Goal: Information Seeking & Learning: Learn about a topic

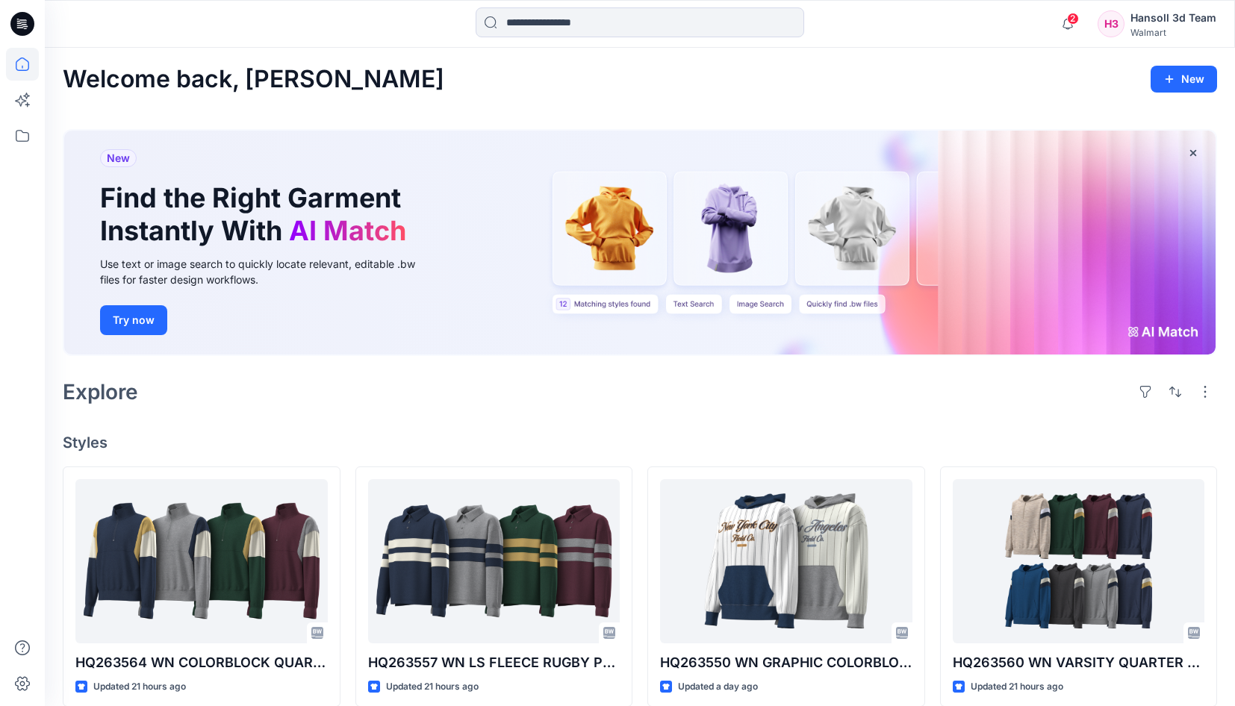
scroll to position [315, 0]
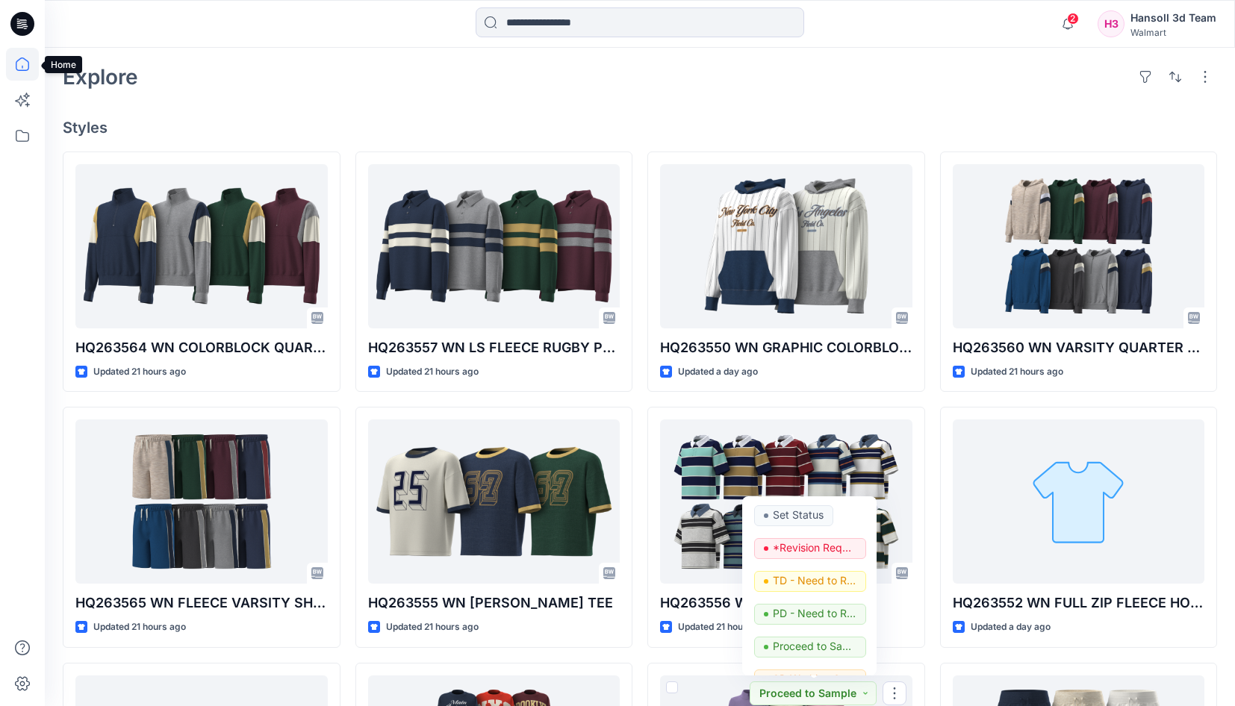
click at [23, 57] on icon at bounding box center [22, 64] width 33 height 33
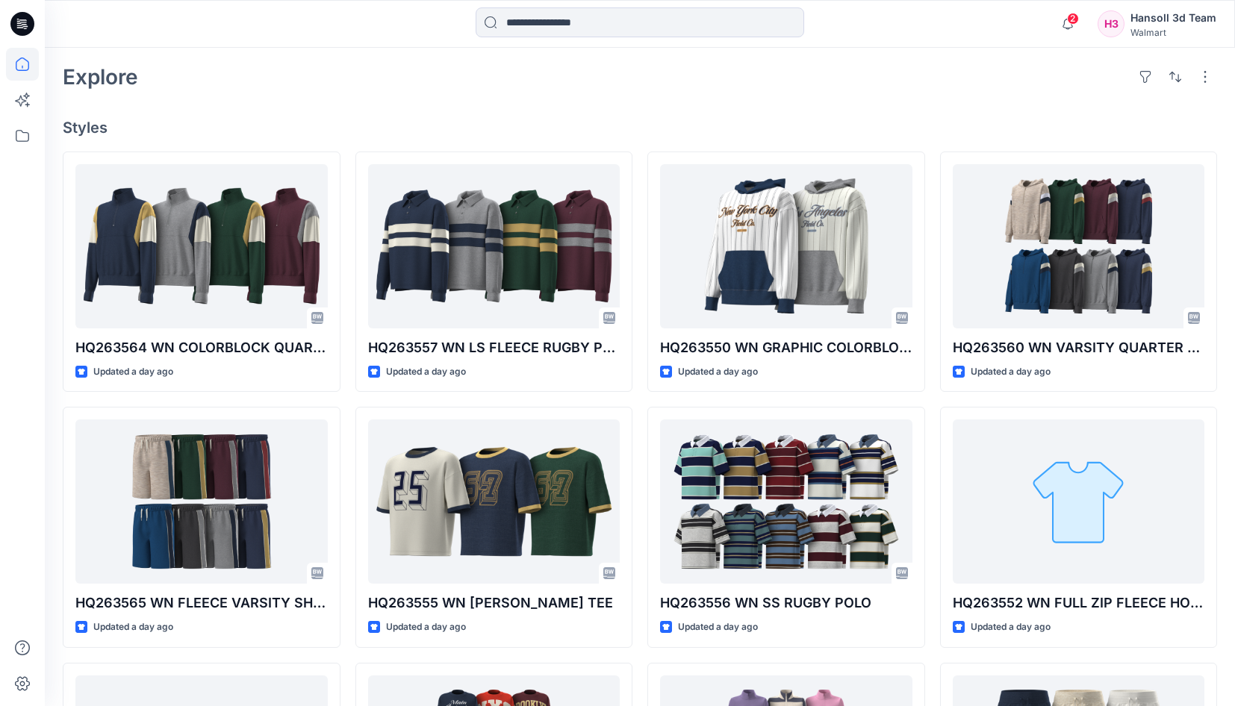
click at [24, 59] on icon at bounding box center [22, 63] width 13 height 13
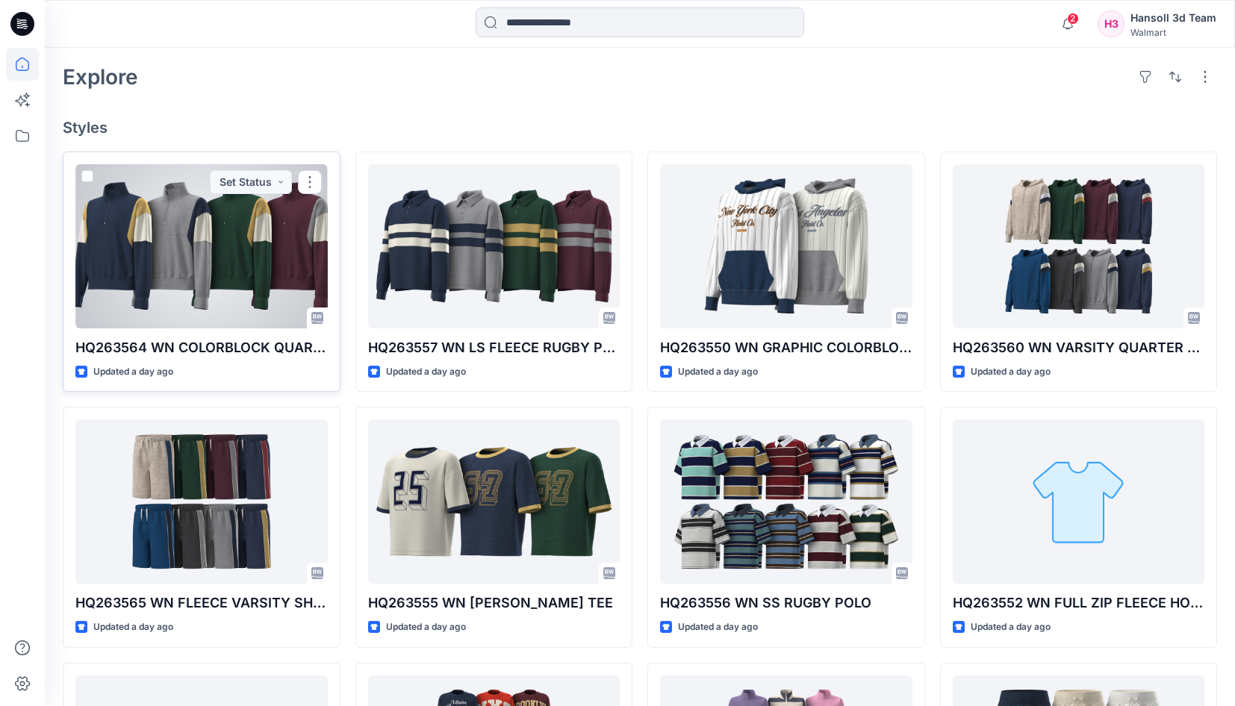
scroll to position [0, 0]
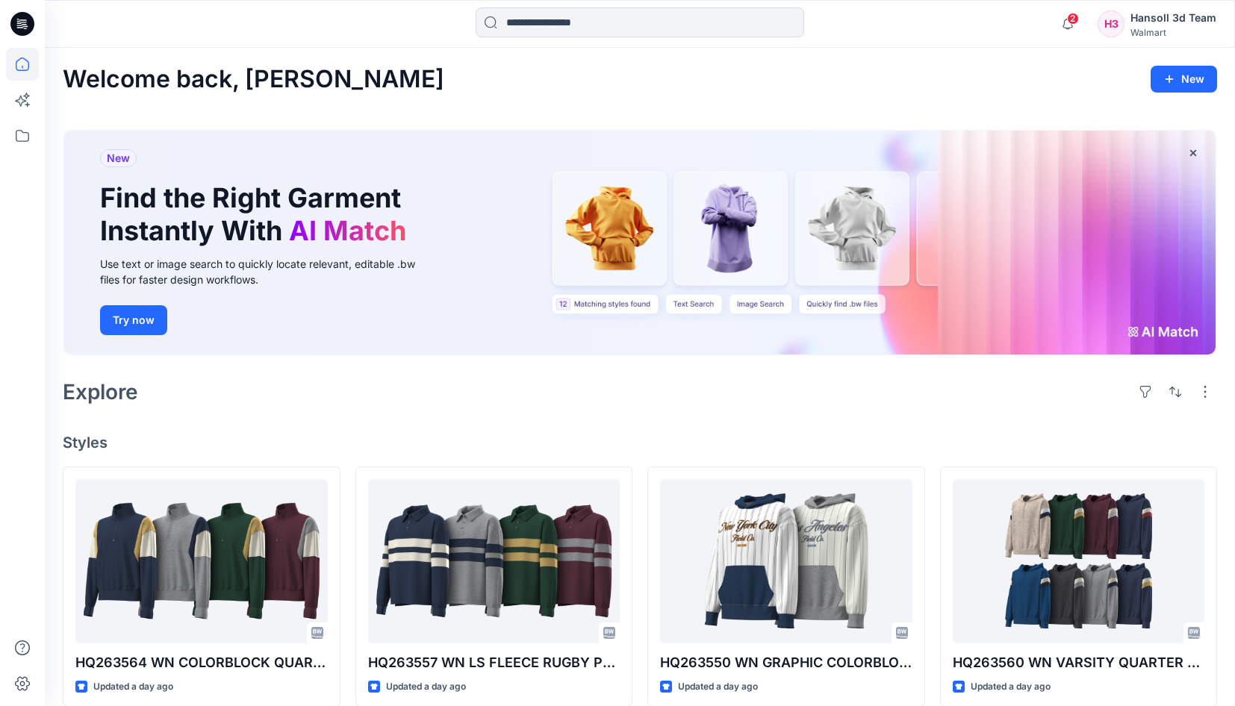
click at [206, 92] on h2 "Welcome back, [PERSON_NAME]" at bounding box center [254, 80] width 382 height 28
click at [206, 79] on h2 "Welcome back, [PERSON_NAME]" at bounding box center [254, 80] width 382 height 28
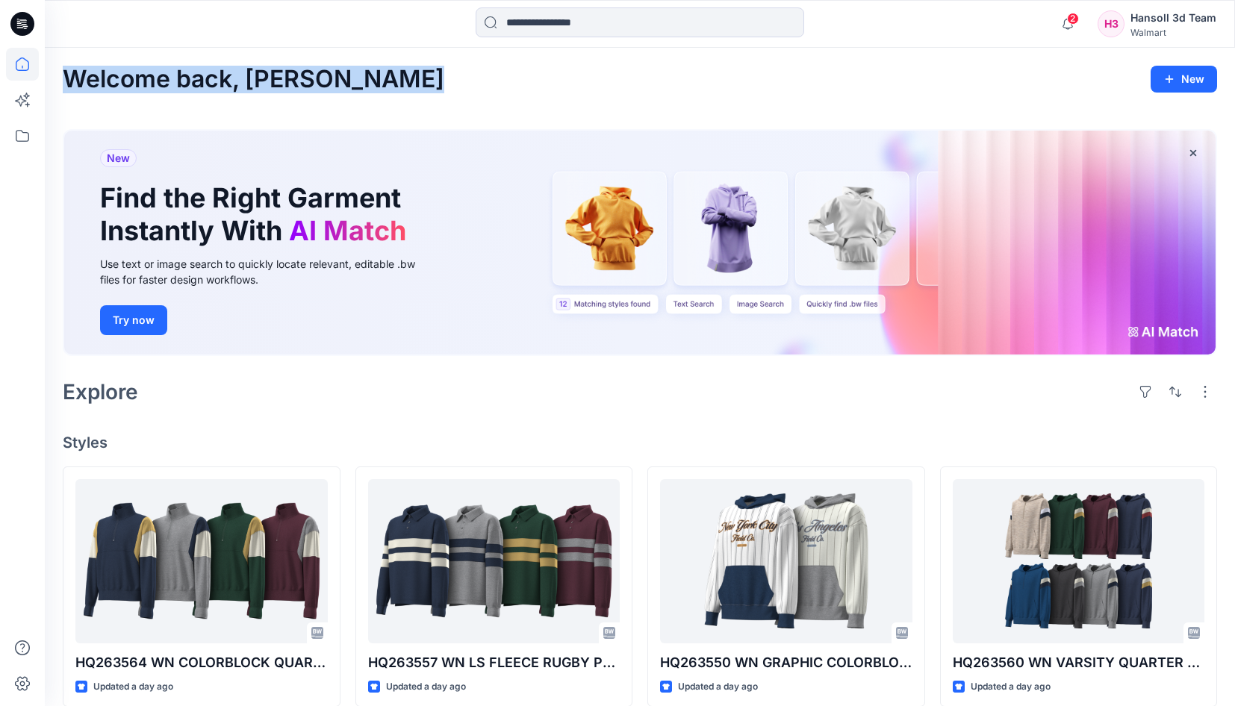
click at [206, 79] on h2 "Welcome back, [PERSON_NAME]" at bounding box center [254, 80] width 382 height 28
click at [147, 66] on h2 "Welcome back, [PERSON_NAME]" at bounding box center [254, 80] width 382 height 28
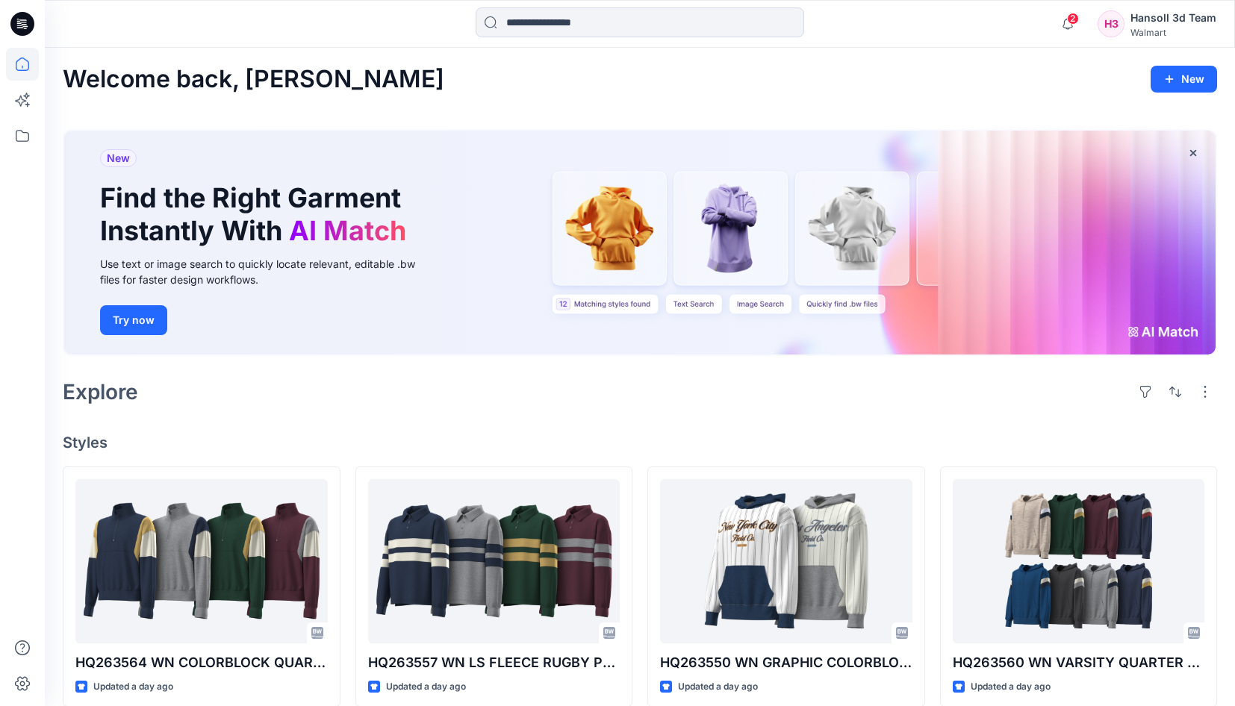
click at [17, 57] on icon at bounding box center [22, 64] width 33 height 33
click at [22, 60] on icon at bounding box center [22, 64] width 33 height 33
click at [22, 58] on icon at bounding box center [22, 63] width 13 height 13
click at [23, 58] on icon at bounding box center [22, 63] width 13 height 13
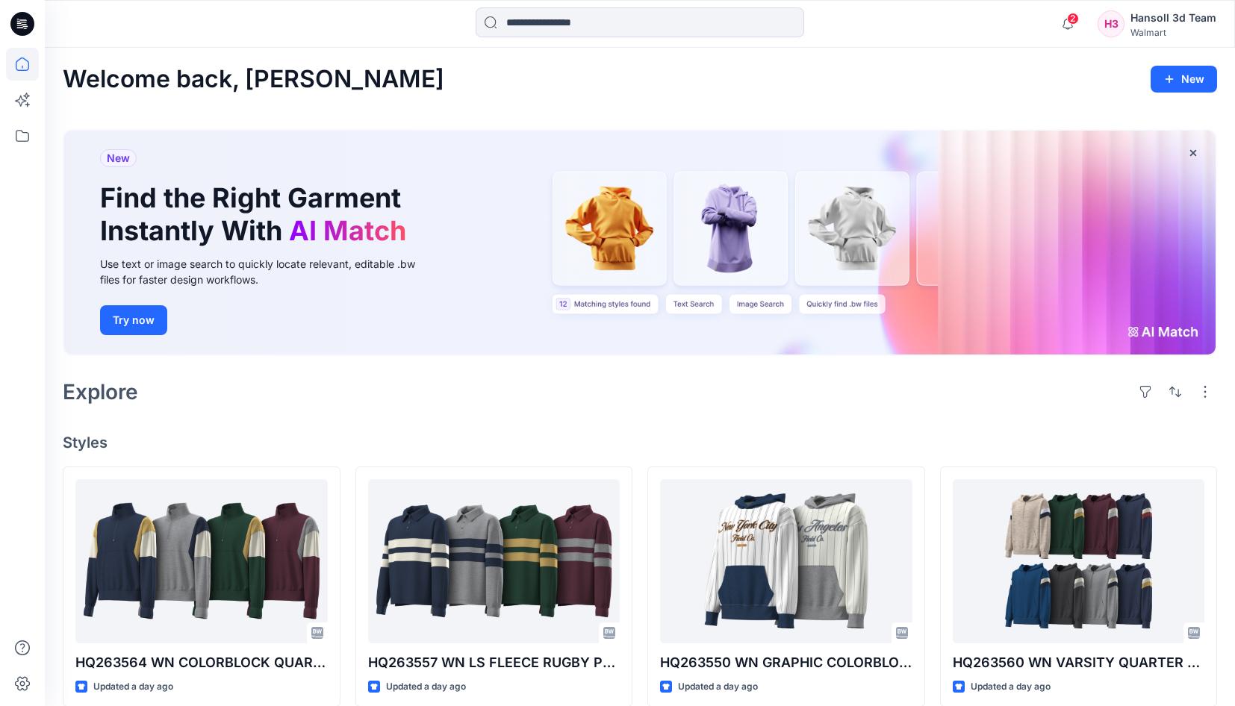
click at [27, 58] on icon at bounding box center [22, 64] width 33 height 33
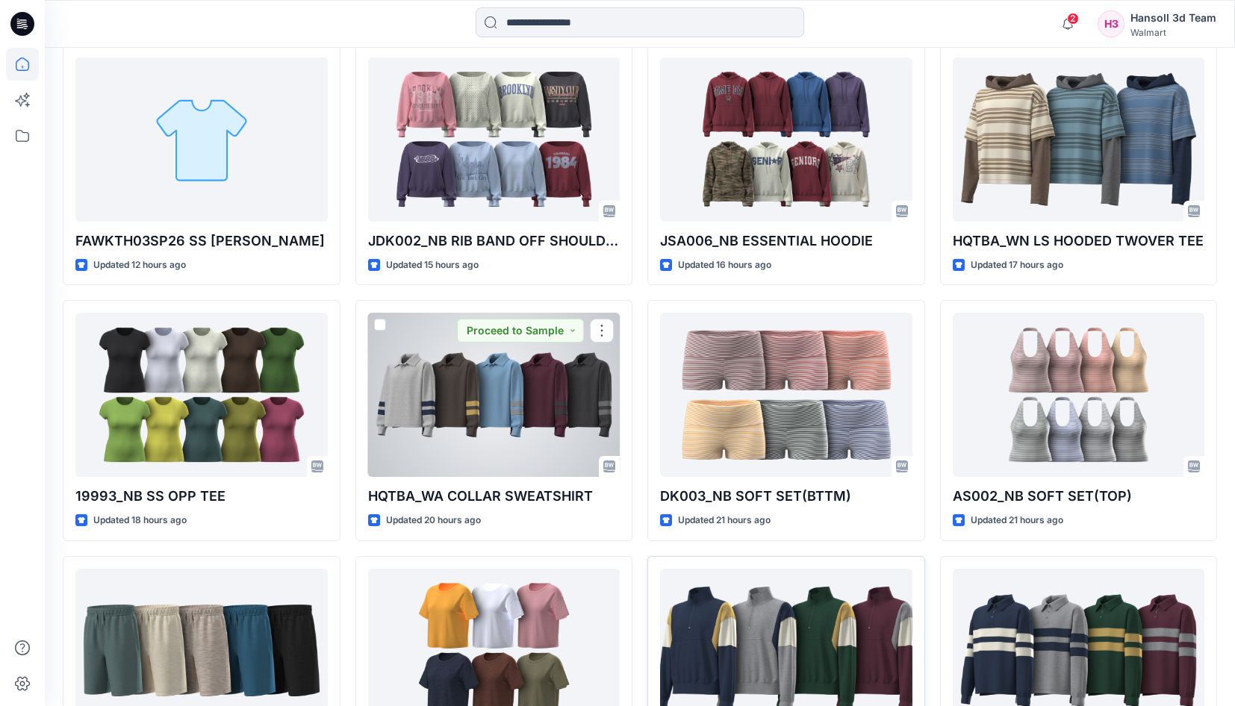
scroll to position [448, 0]
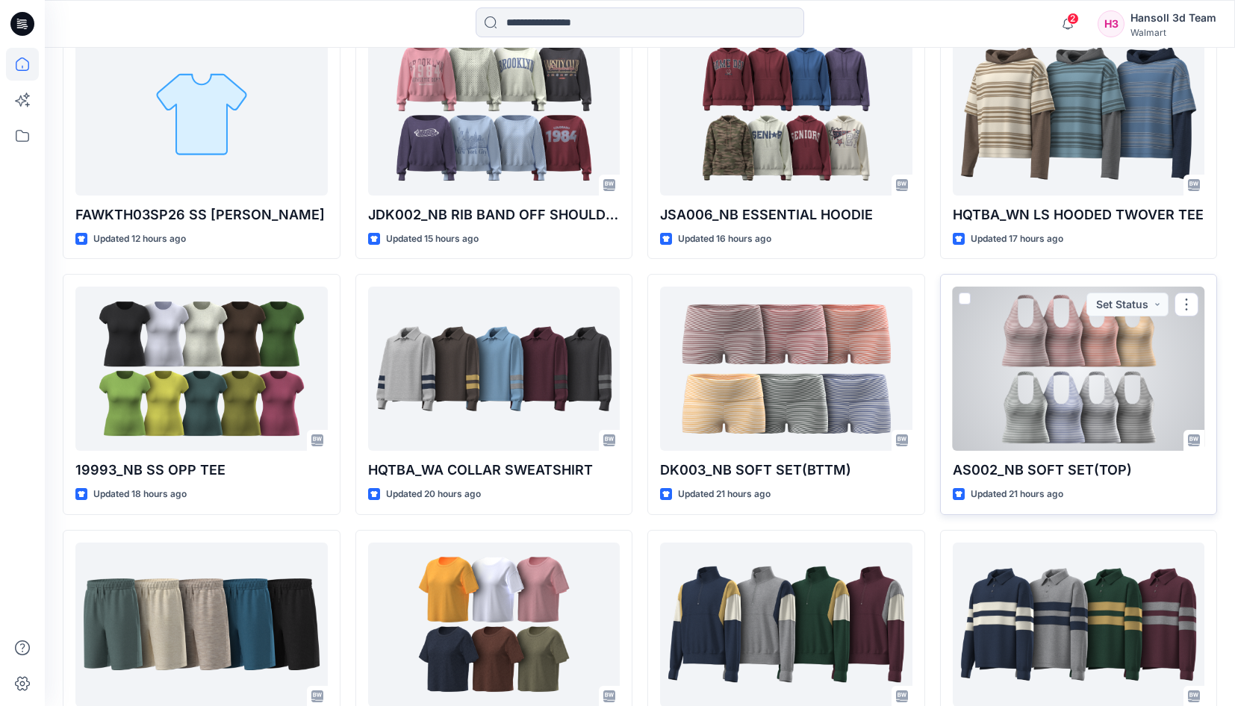
click at [1028, 363] on div at bounding box center [1079, 369] width 252 height 164
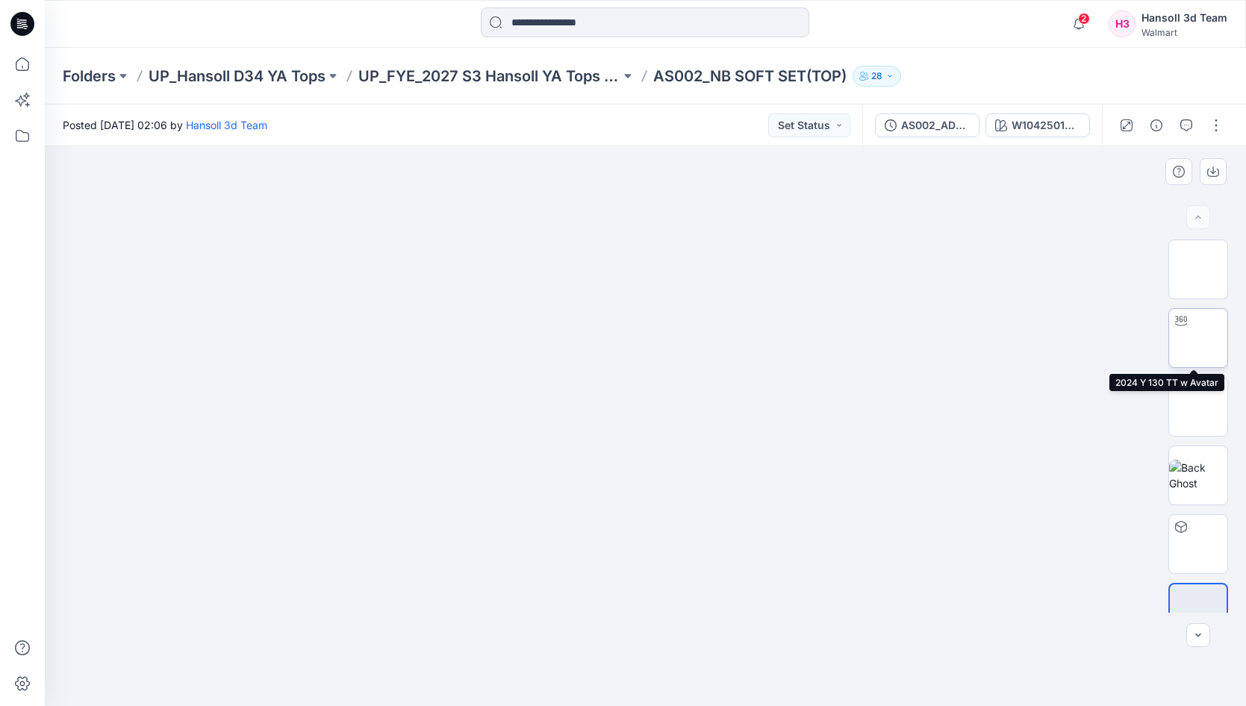
click at [1198, 338] on img at bounding box center [1198, 338] width 0 height 0
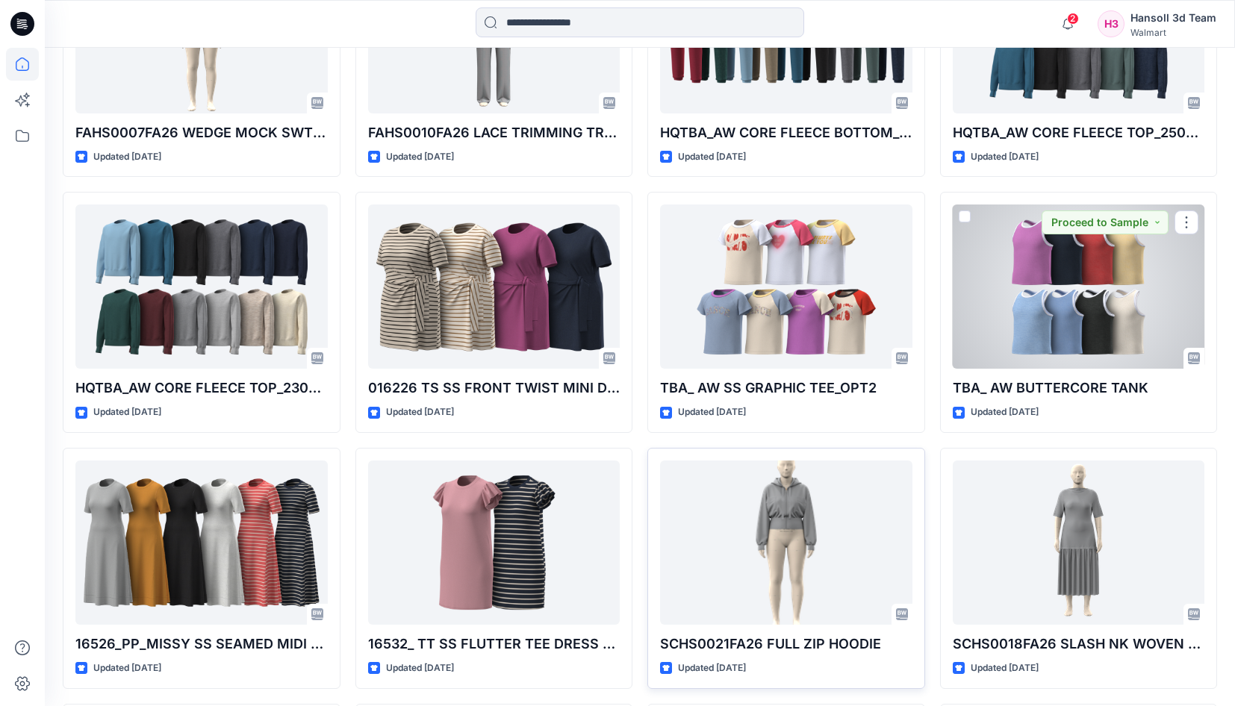
scroll to position [2865, 0]
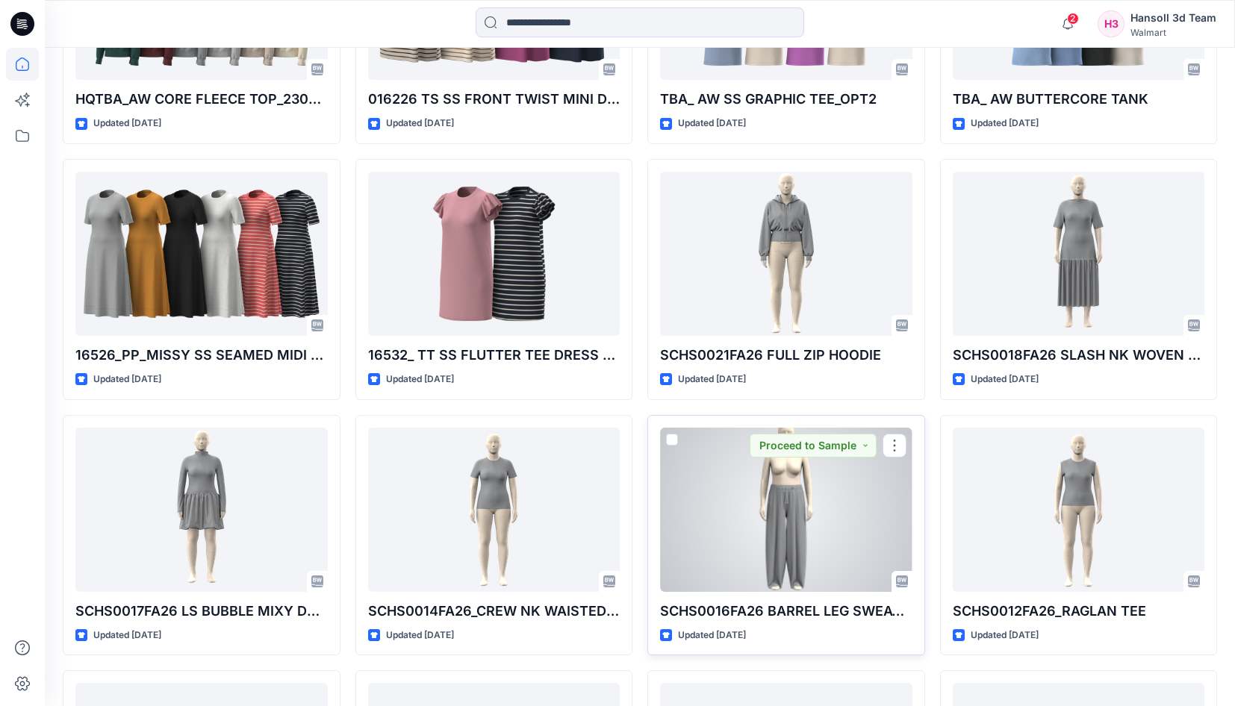
click at [810, 502] on div at bounding box center [786, 510] width 252 height 164
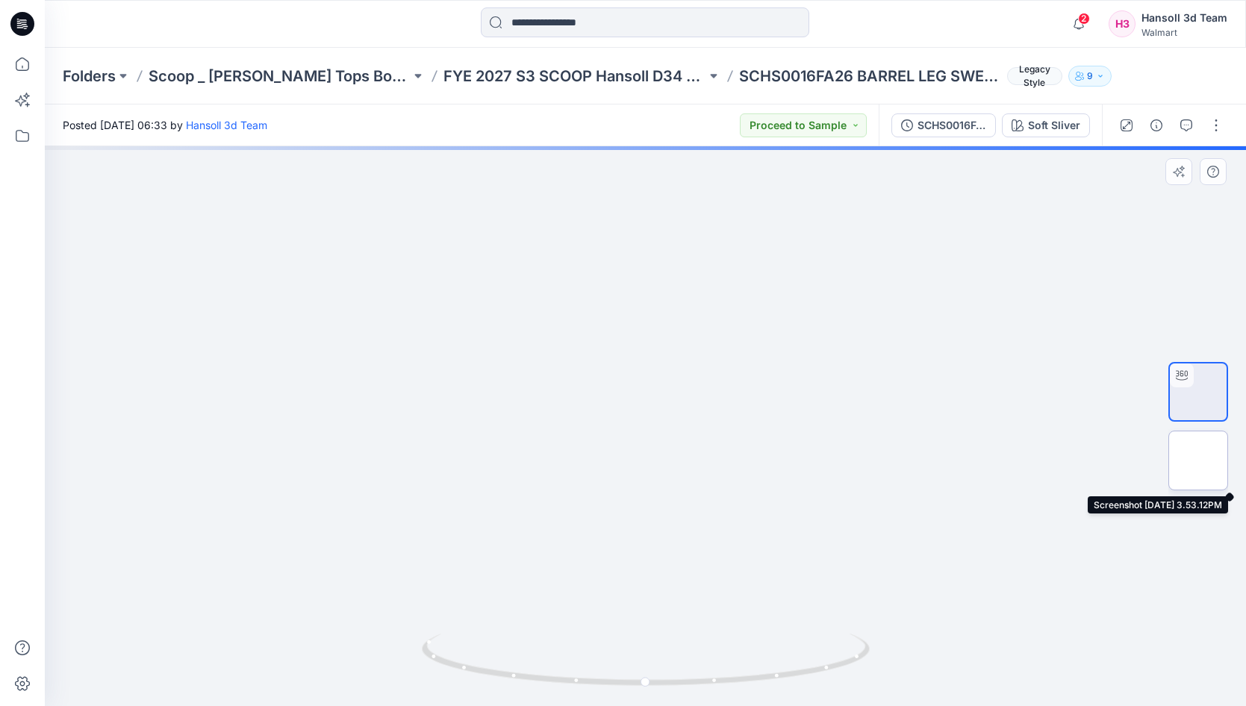
click at [1198, 461] on img at bounding box center [1198, 461] width 0 height 0
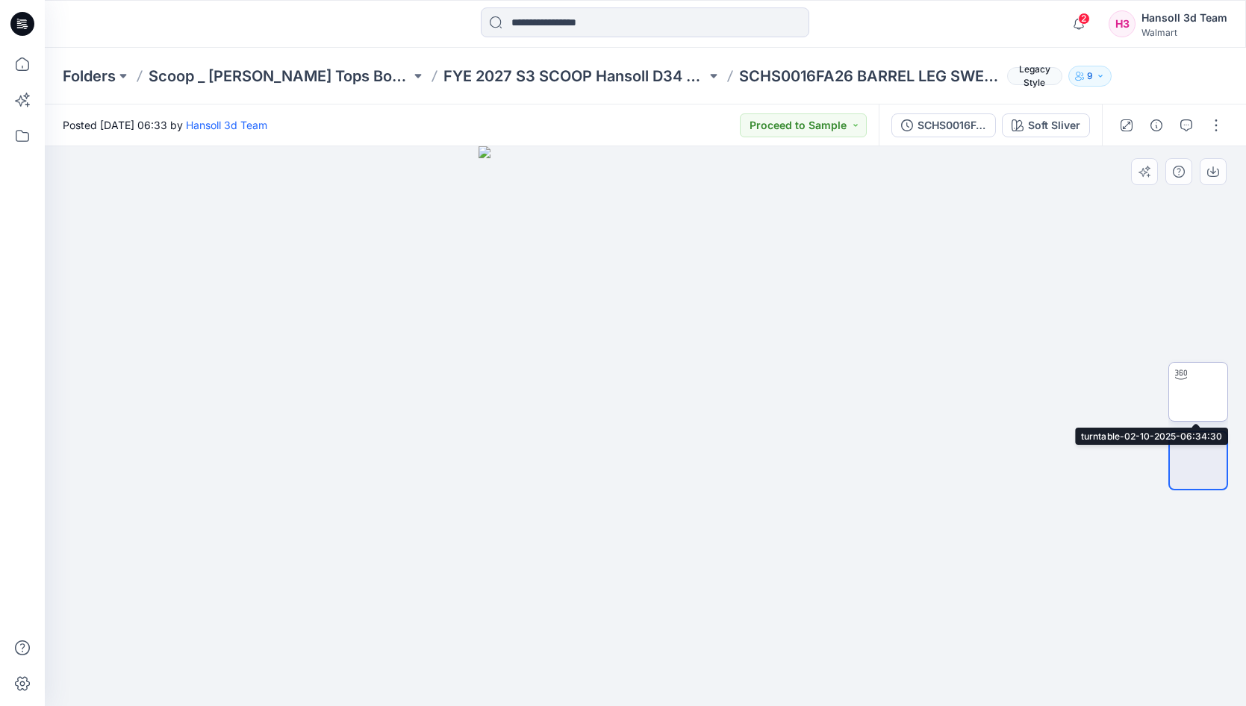
click at [1198, 392] on img at bounding box center [1198, 392] width 0 height 0
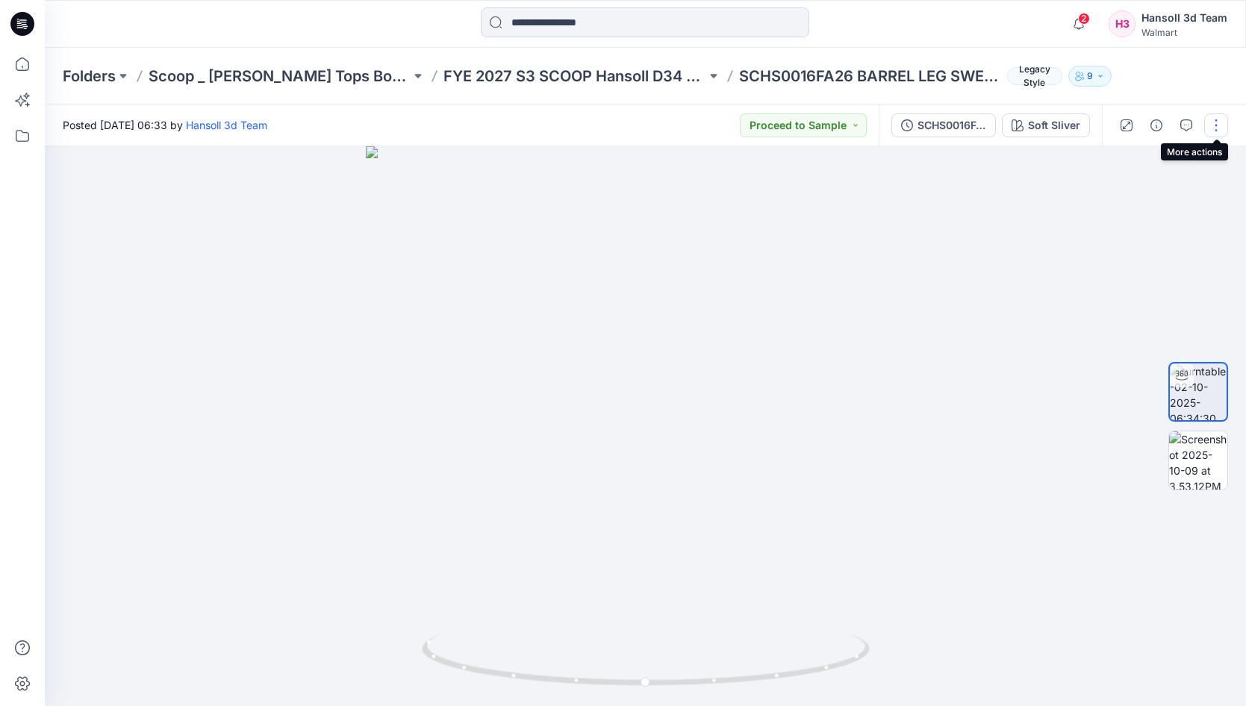
click at [1212, 128] on button "button" at bounding box center [1216, 125] width 24 height 24
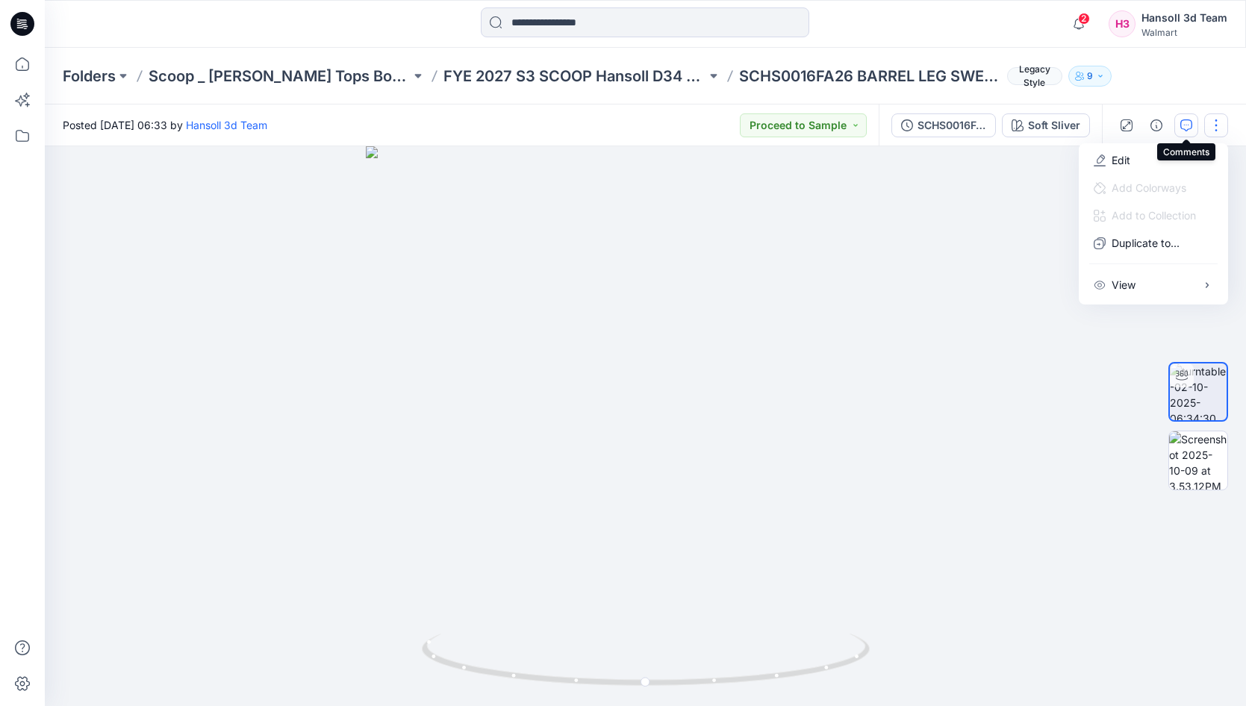
click at [1184, 123] on icon "button" at bounding box center [1186, 125] width 12 height 12
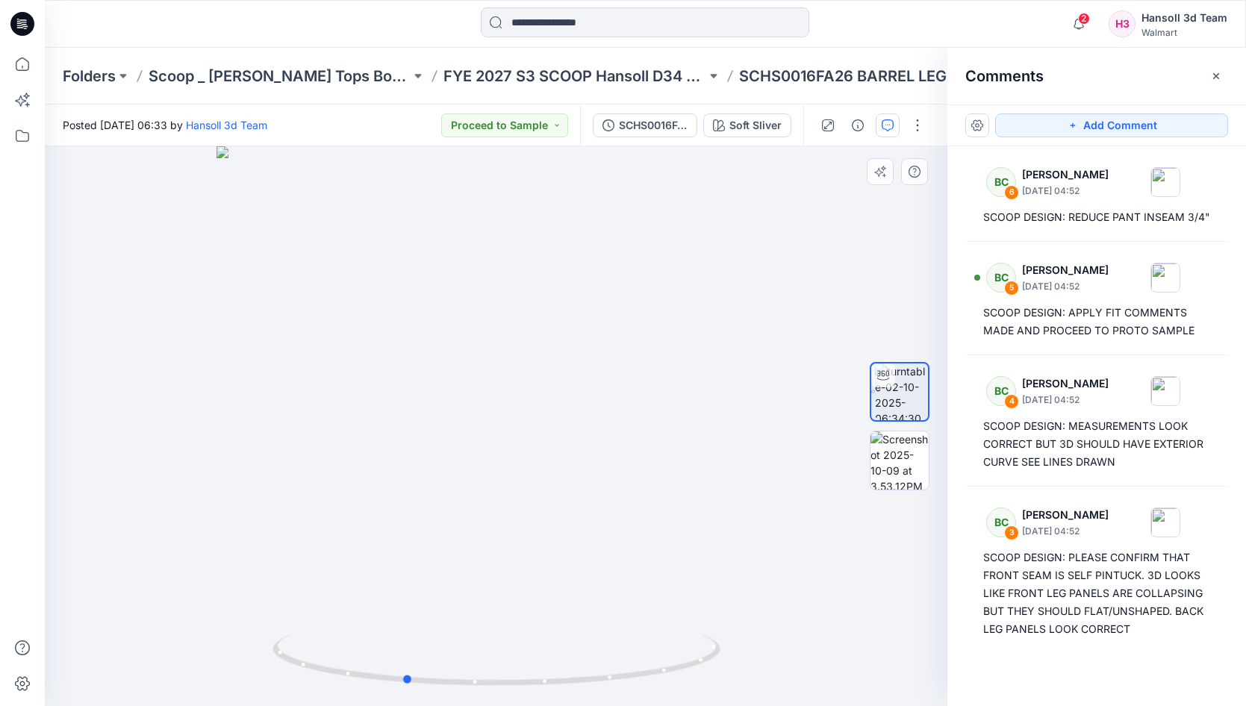
drag, startPoint x: 650, startPoint y: 613, endPoint x: 558, endPoint y: 618, distance: 92.0
click at [558, 618] on div at bounding box center [496, 426] width 903 height 560
drag, startPoint x: 698, startPoint y: 579, endPoint x: 570, endPoint y: 582, distance: 128.4
click at [697, 579] on div at bounding box center [496, 426] width 903 height 560
drag, startPoint x: 512, startPoint y: 592, endPoint x: 406, endPoint y: 595, distance: 106.1
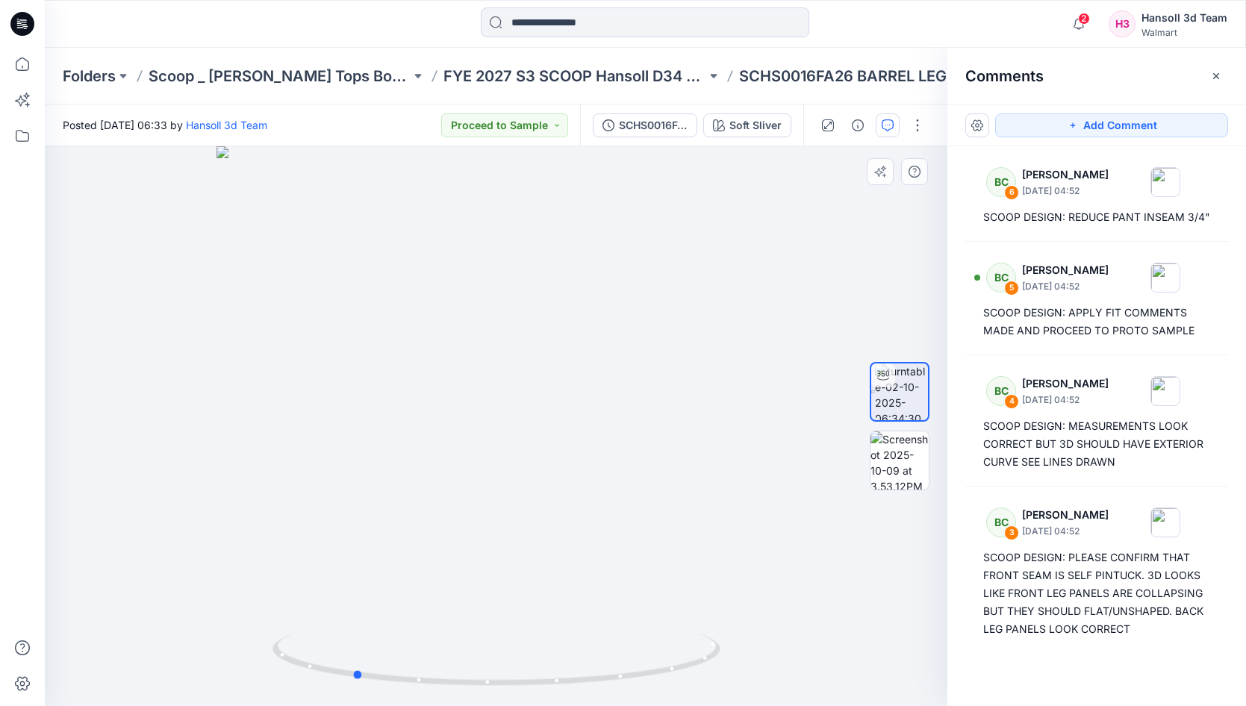
click at [406, 595] on div at bounding box center [496, 426] width 903 height 560
drag, startPoint x: 519, startPoint y: 622, endPoint x: 559, endPoint y: 629, distance: 41.0
click at [520, 622] on div at bounding box center [496, 426] width 903 height 560
drag, startPoint x: 559, startPoint y: 629, endPoint x: 588, endPoint y: 626, distance: 29.3
click at [588, 626] on div at bounding box center [496, 426] width 903 height 560
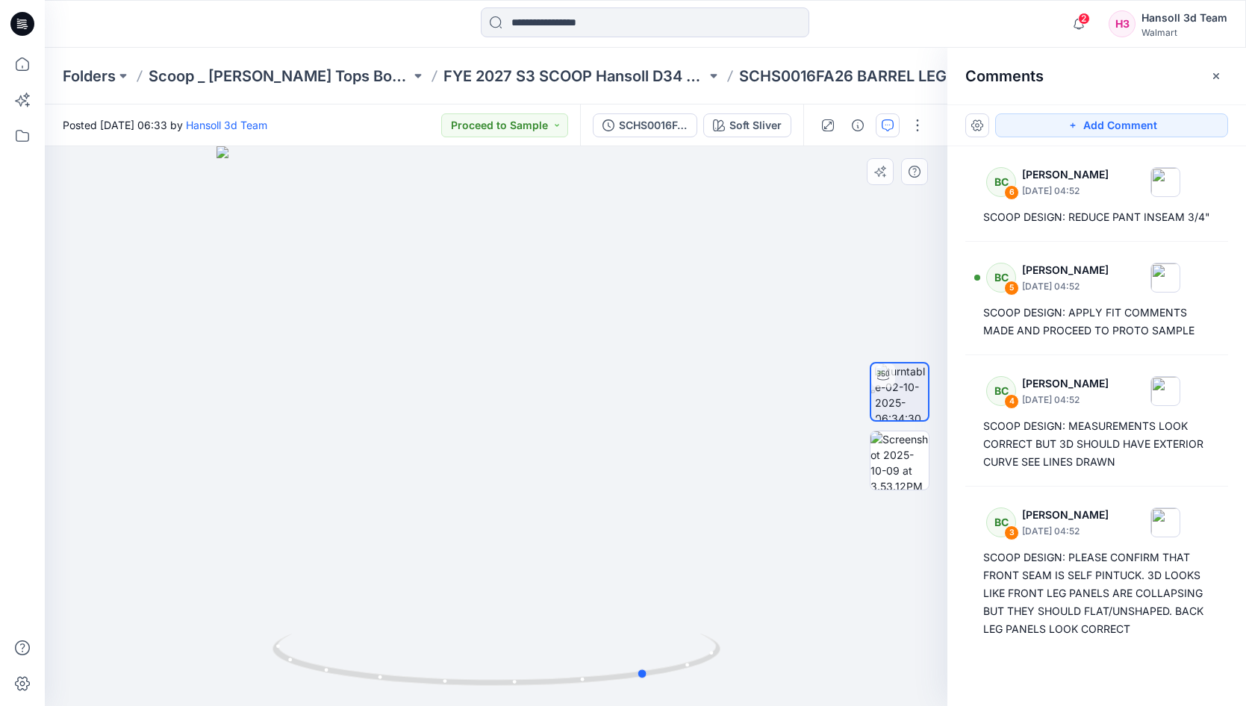
drag, startPoint x: 393, startPoint y: 572, endPoint x: 297, endPoint y: 529, distance: 104.9
click at [297, 529] on div at bounding box center [496, 426] width 903 height 560
drag, startPoint x: 661, startPoint y: 557, endPoint x: 470, endPoint y: 525, distance: 194.5
click at [470, 525] on div at bounding box center [496, 426] width 903 height 560
drag, startPoint x: 588, startPoint y: 521, endPoint x: 621, endPoint y: 529, distance: 33.9
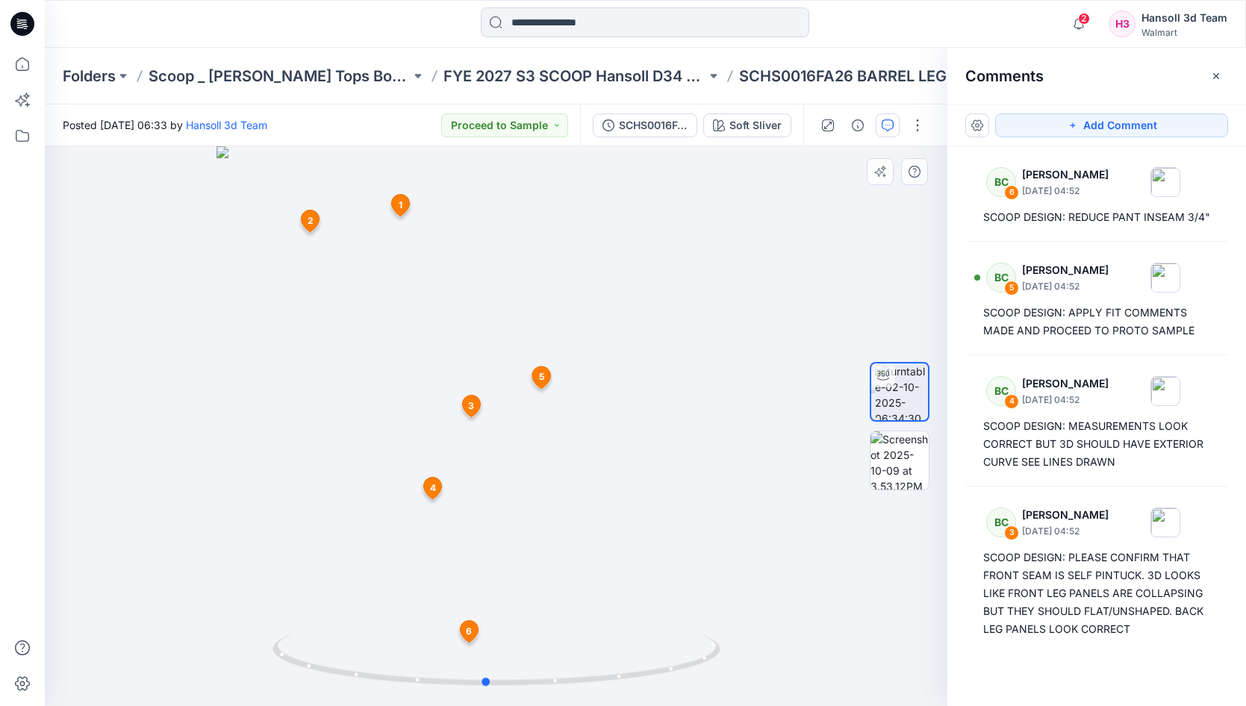
click at [621, 529] on div at bounding box center [496, 426] width 903 height 560
click at [1218, 76] on icon "button" at bounding box center [1216, 76] width 12 height 12
click at [1218, 76] on div "Folders Scoop _ [PERSON_NAME] Missy Tops Bottoms Dresses FYE 2027 S3 SCOOP Hans…" at bounding box center [645, 76] width 1201 height 57
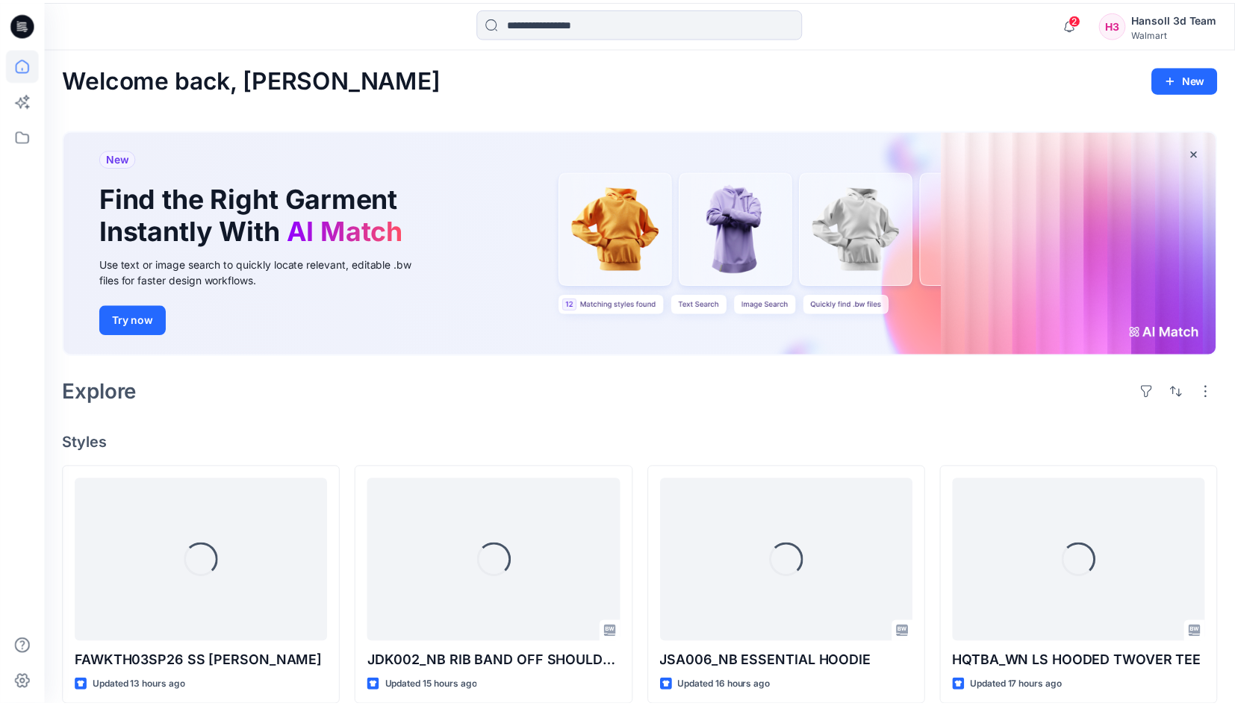
scroll to position [2865, 0]
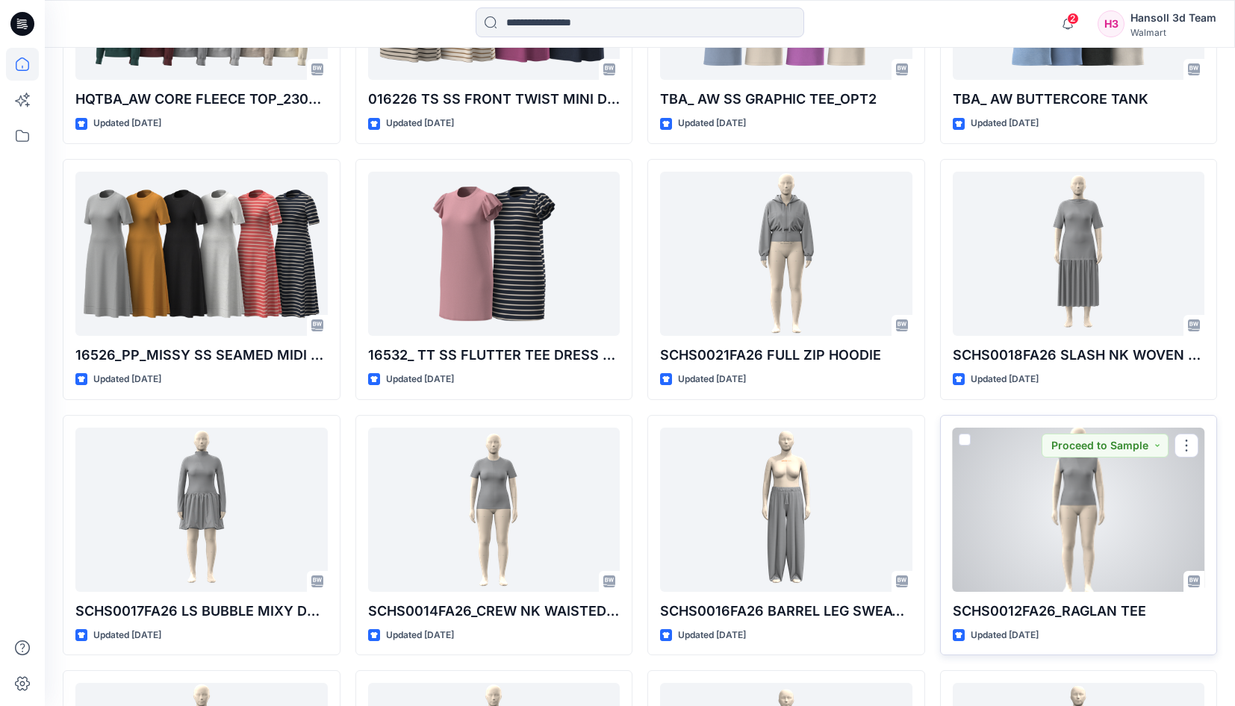
click at [1081, 518] on div at bounding box center [1079, 510] width 252 height 164
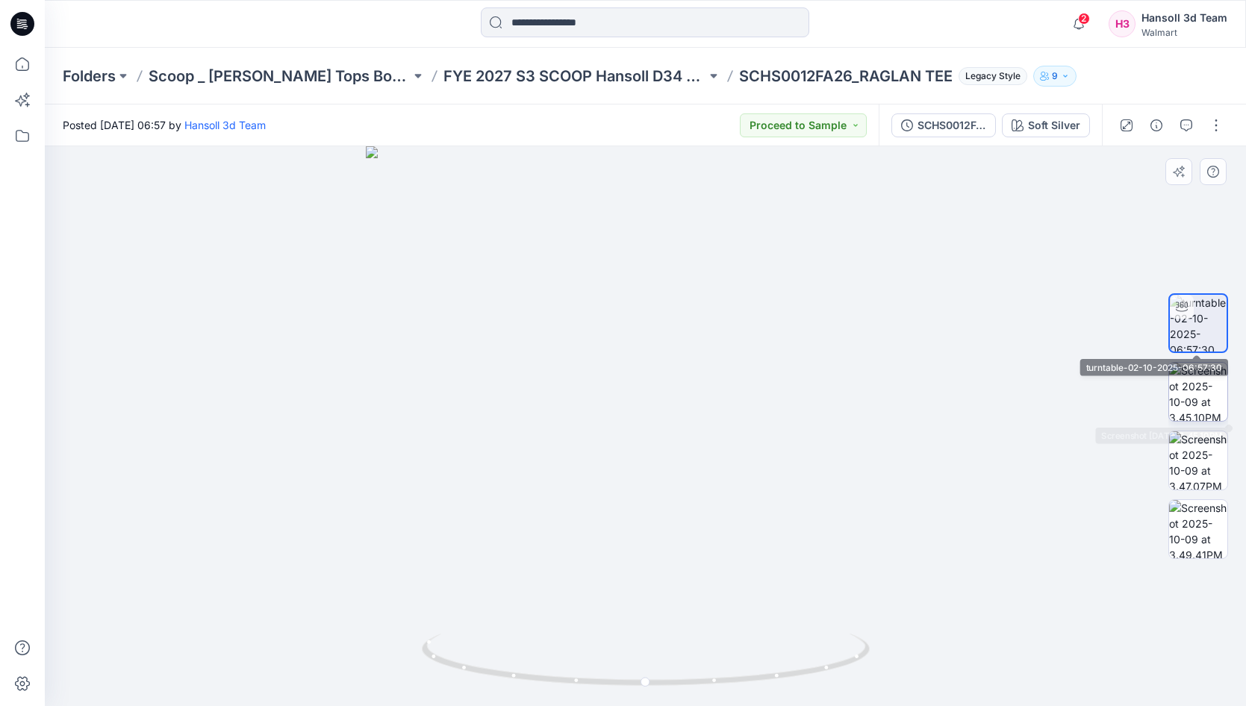
click at [1199, 373] on img at bounding box center [1198, 392] width 58 height 58
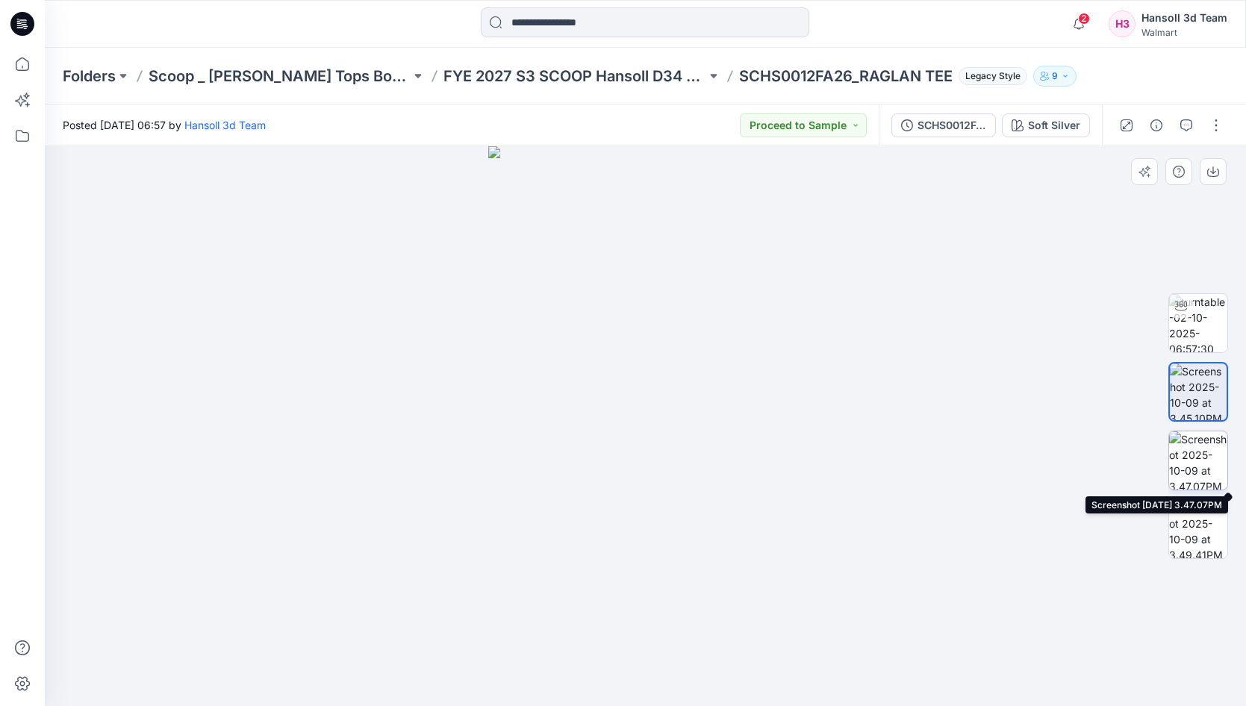
click at [1197, 461] on img at bounding box center [1198, 461] width 58 height 58
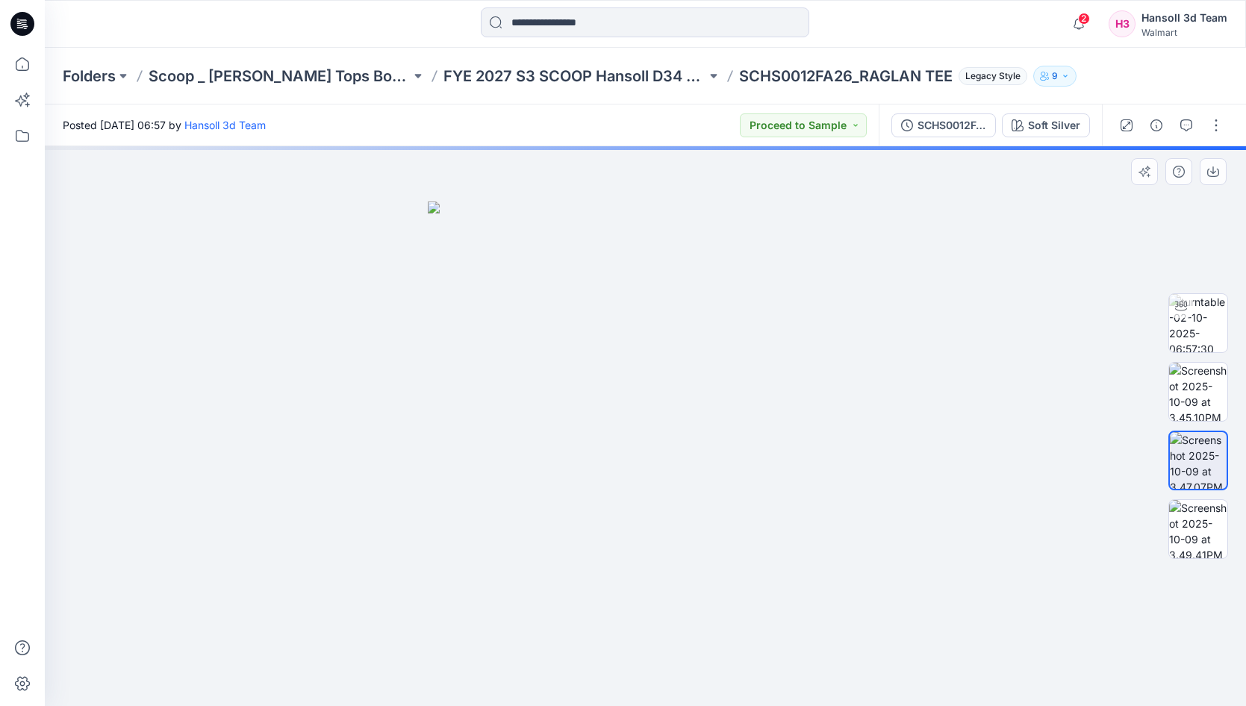
click at [1197, 461] on img at bounding box center [1198, 460] width 57 height 57
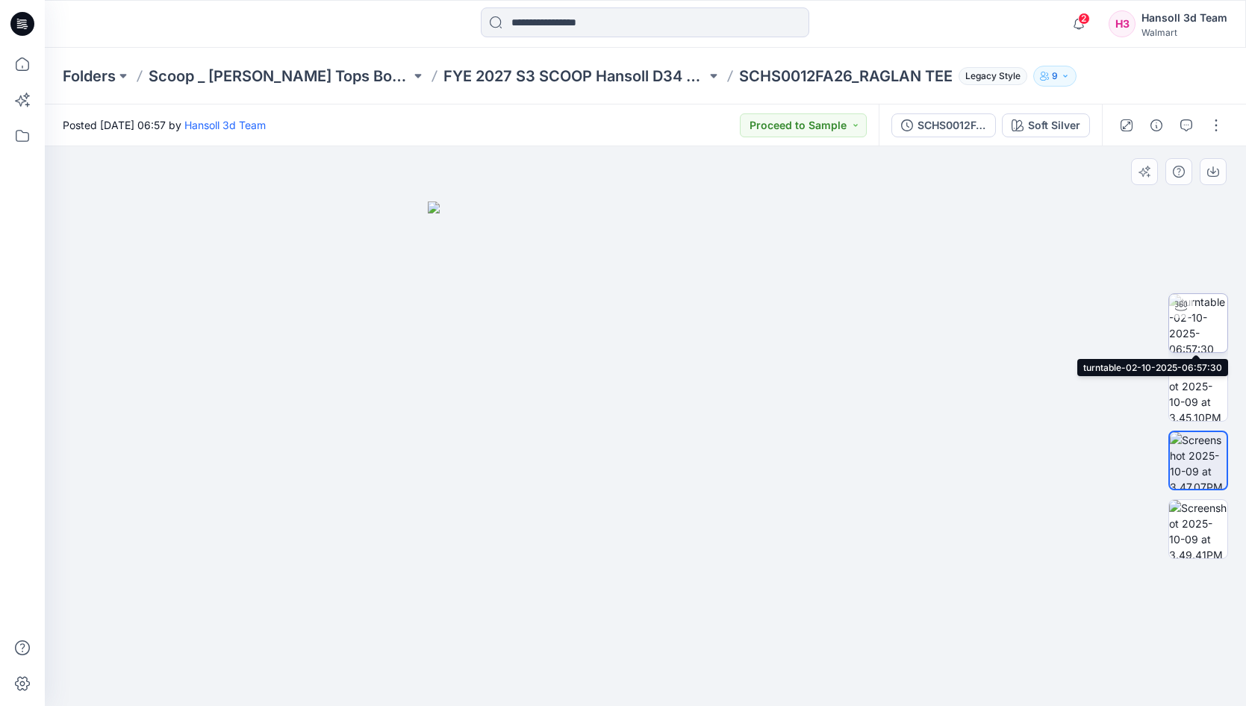
click at [1176, 310] on icon at bounding box center [1181, 306] width 12 height 12
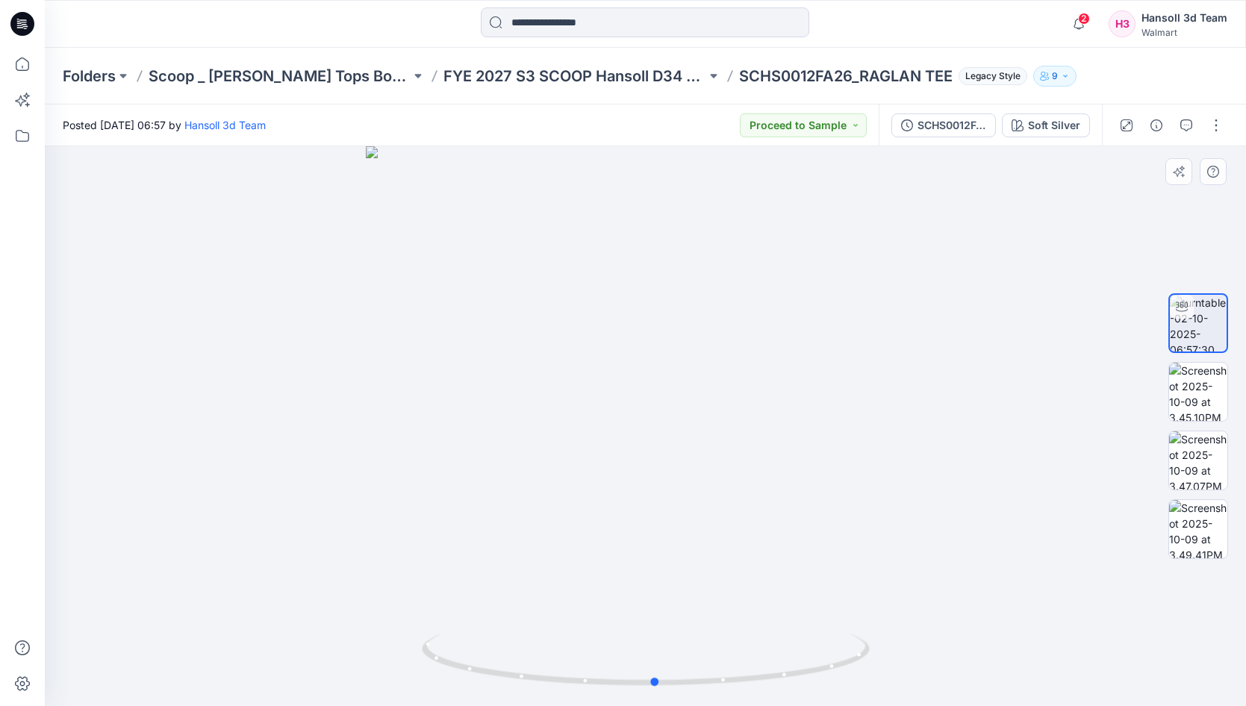
drag, startPoint x: 888, startPoint y: 440, endPoint x: 898, endPoint y: 446, distance: 11.4
click at [898, 446] on div at bounding box center [645, 426] width 1201 height 560
click at [1194, 399] on img at bounding box center [1198, 392] width 58 height 58
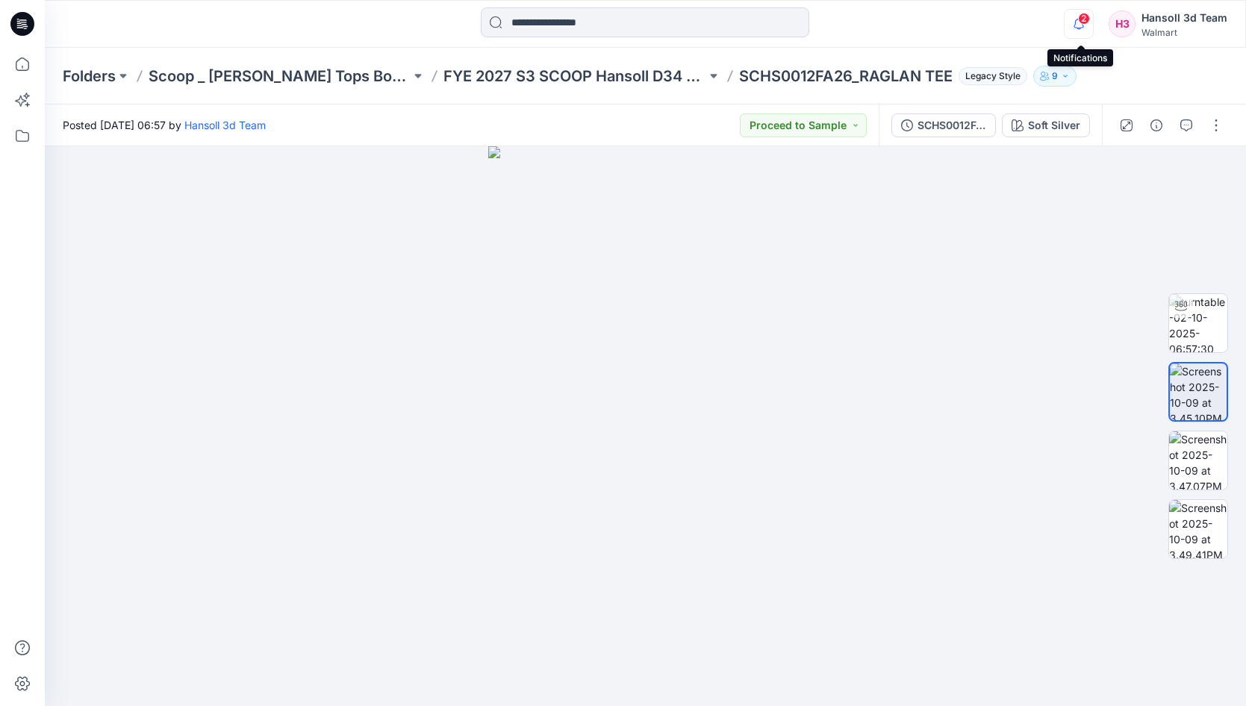
click at [1076, 26] on icon "button" at bounding box center [1079, 24] width 10 height 10
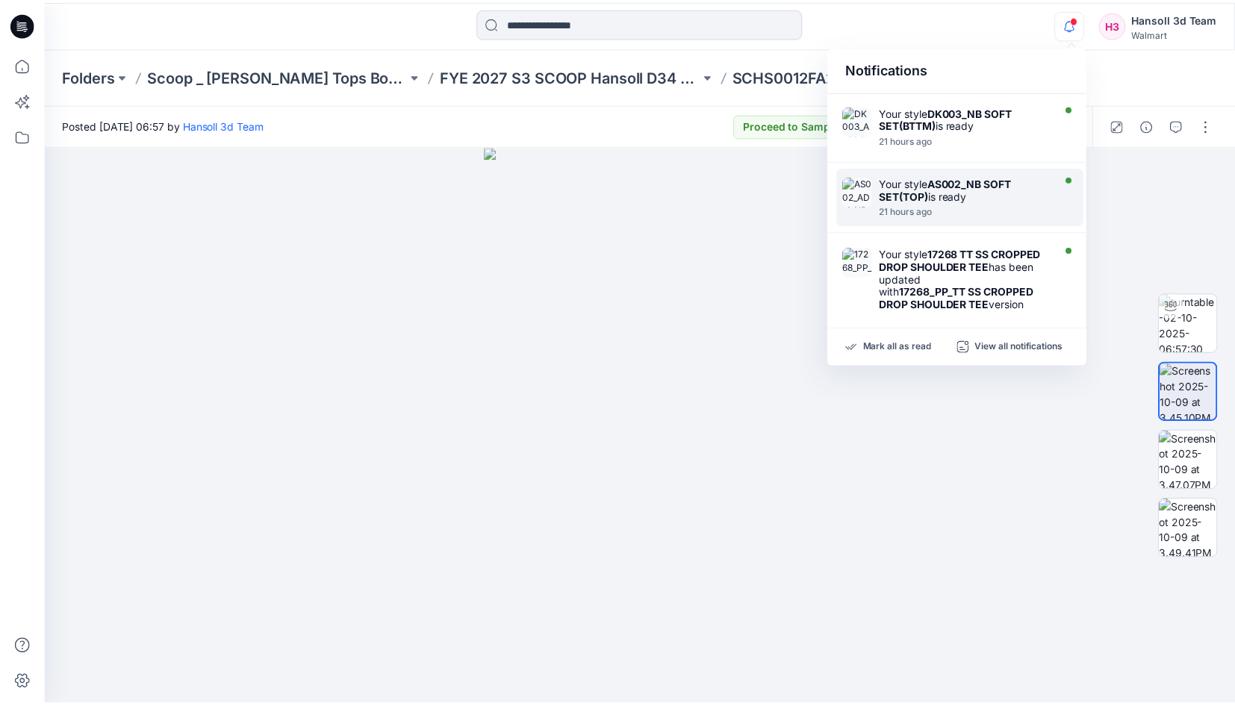
scroll to position [676, 0]
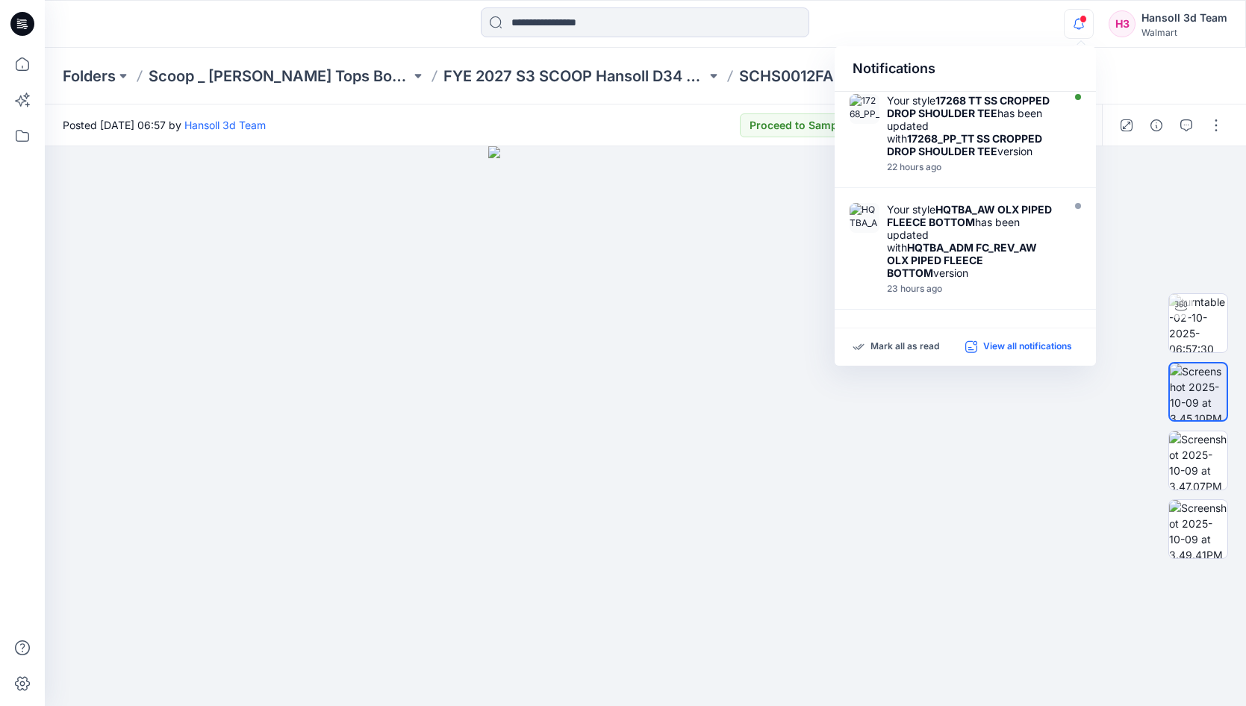
click at [1021, 344] on p "View all notifications" at bounding box center [1027, 346] width 89 height 13
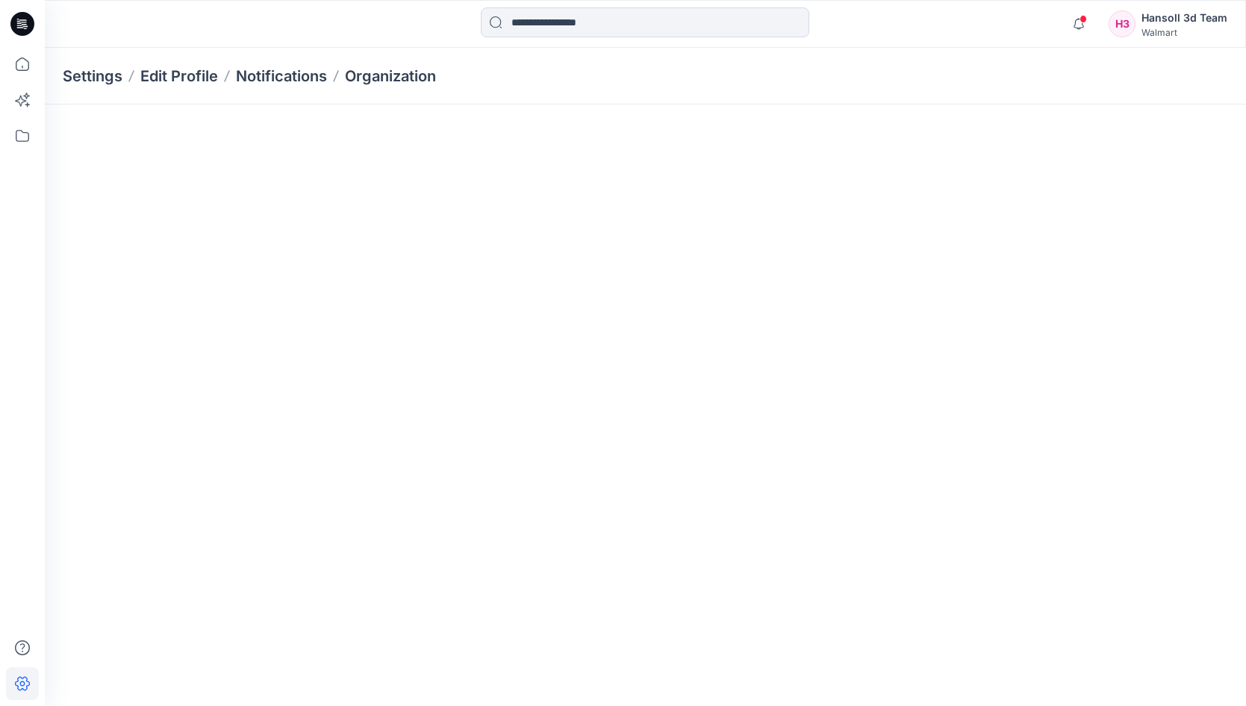
click at [1021, 344] on div "Notifications Your style JDK002_NB RIB BAND OFF SHOULDER SWEATSHIRT is ready 15…" at bounding box center [623, 353] width 1246 height 706
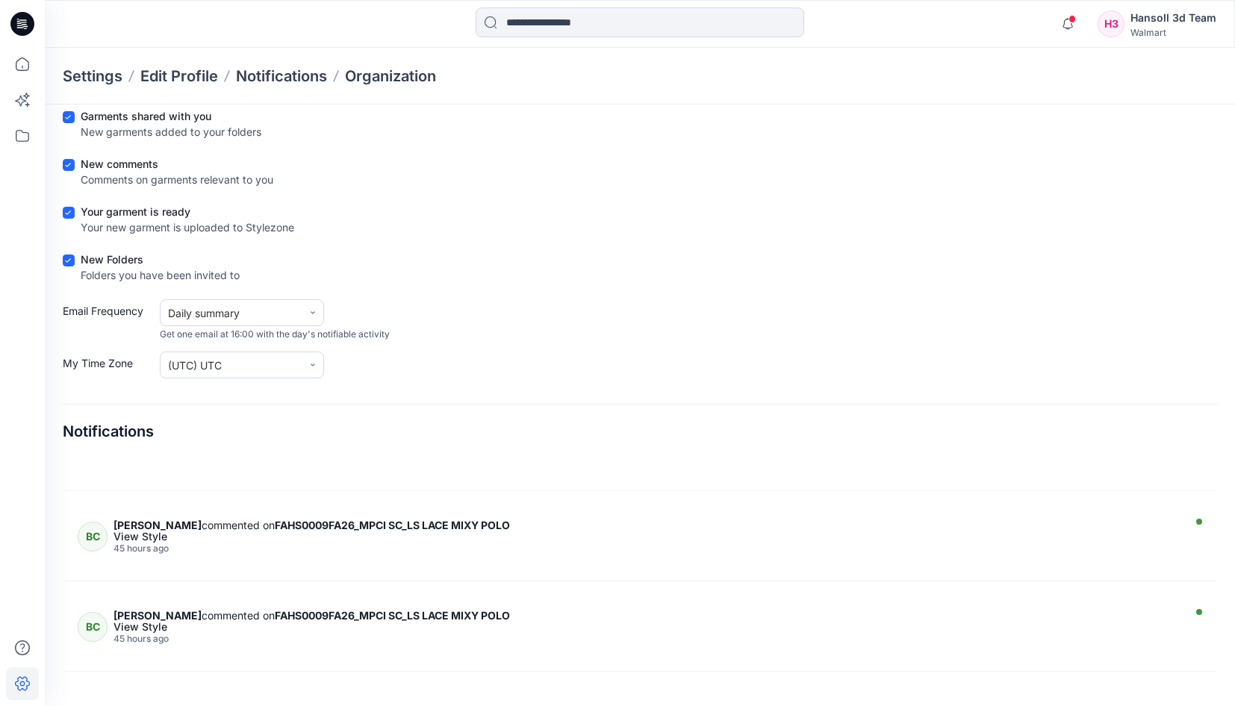
scroll to position [4345, 0]
click at [1072, 24] on icon "button" at bounding box center [1067, 24] width 28 height 30
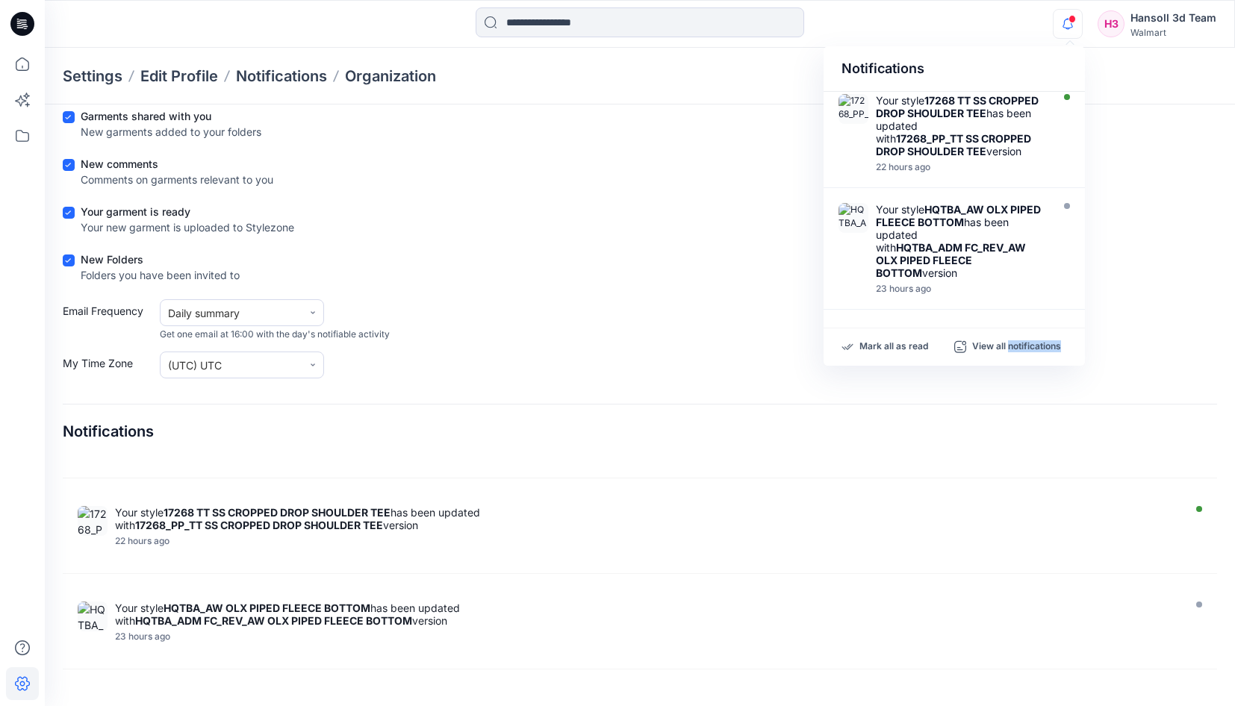
scroll to position [679, 0]
click at [566, 351] on form "Garments shared with you New garments added to your folders New comments Commen…" at bounding box center [640, 243] width 1154 height 270
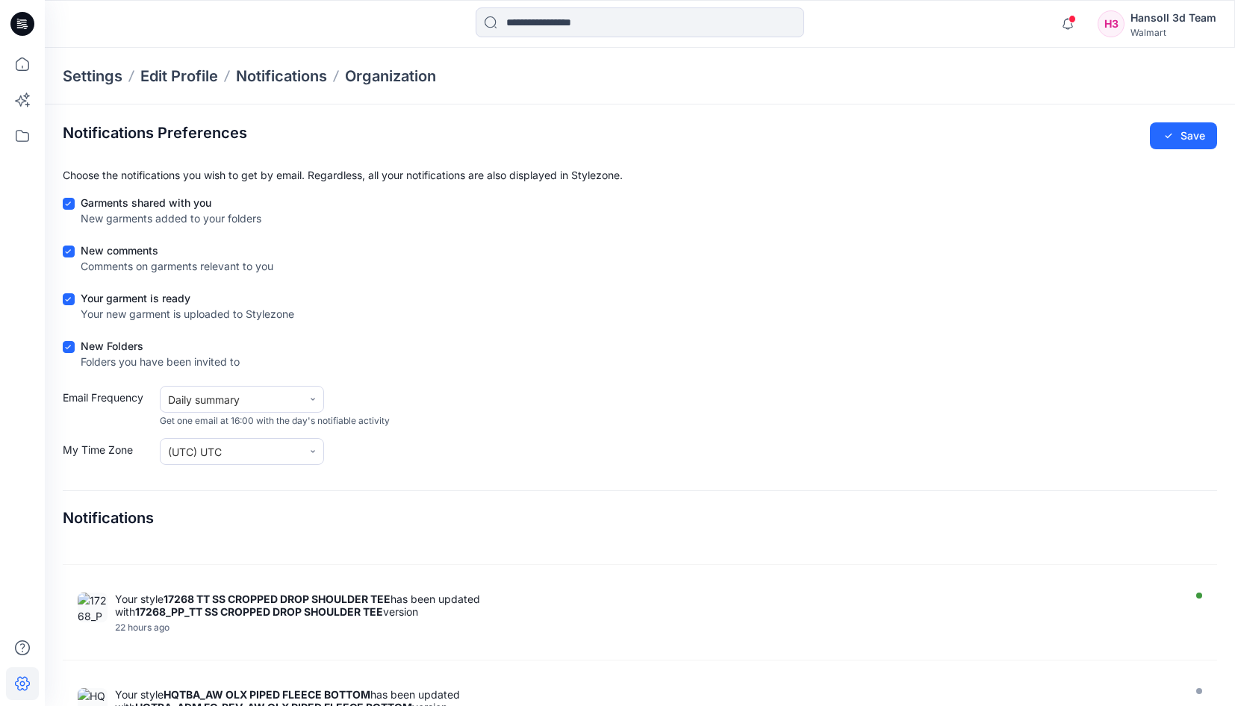
scroll to position [7, 0]
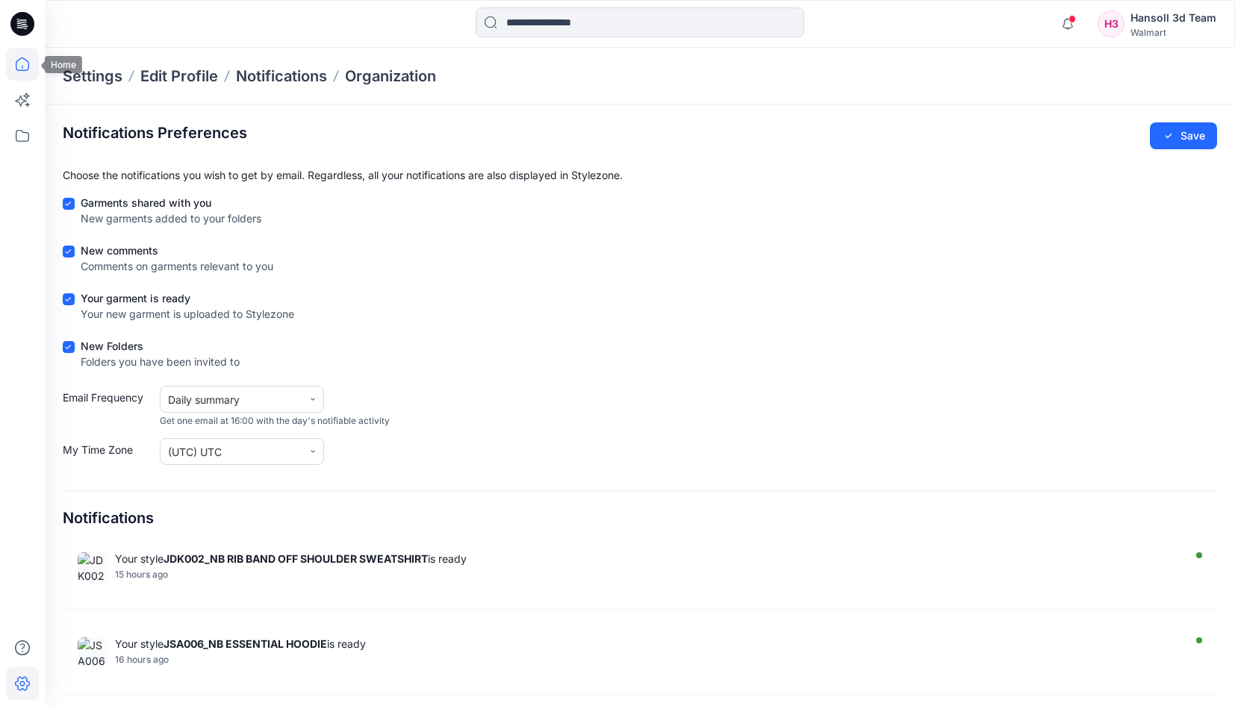
click at [25, 66] on icon at bounding box center [22, 64] width 33 height 33
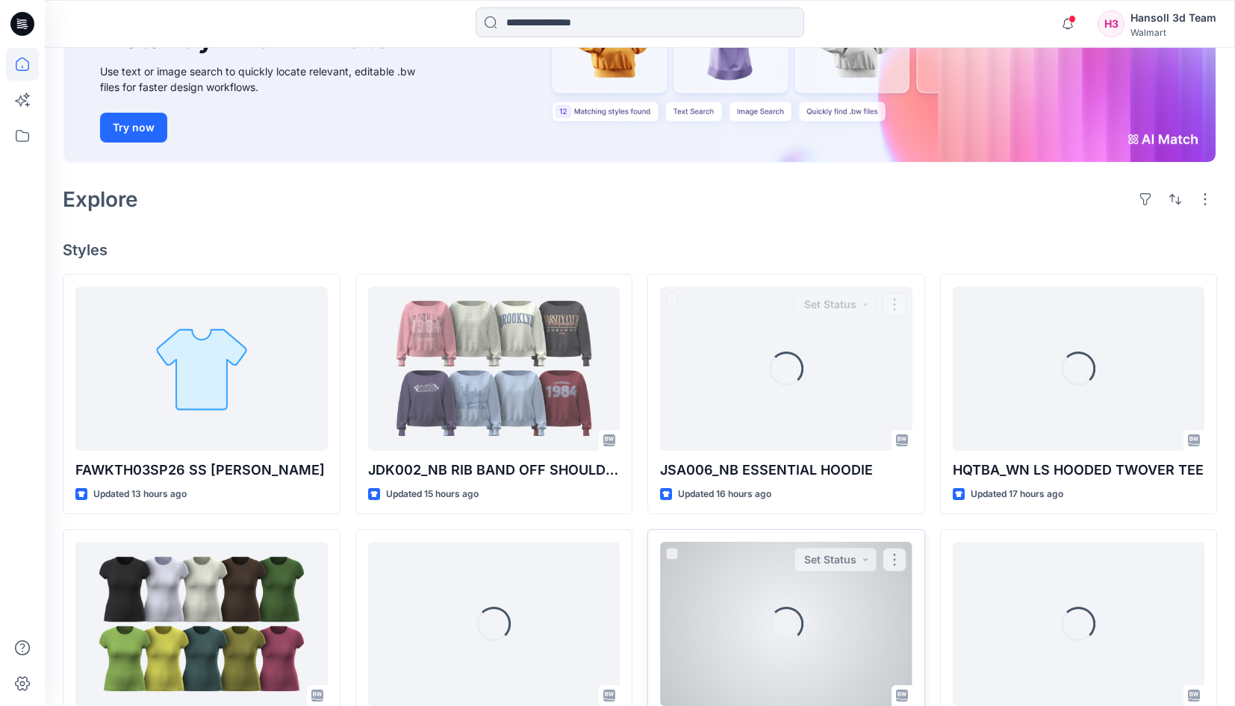
scroll to position [448, 0]
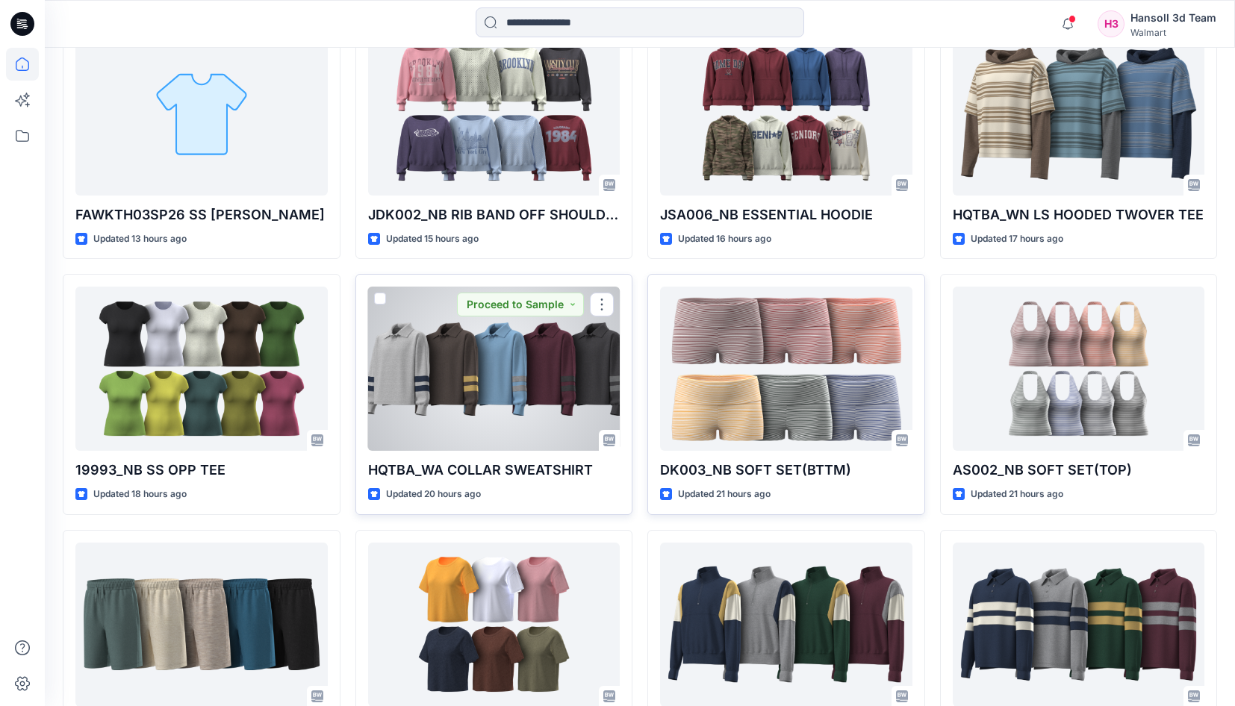
click at [499, 406] on div at bounding box center [494, 369] width 252 height 164
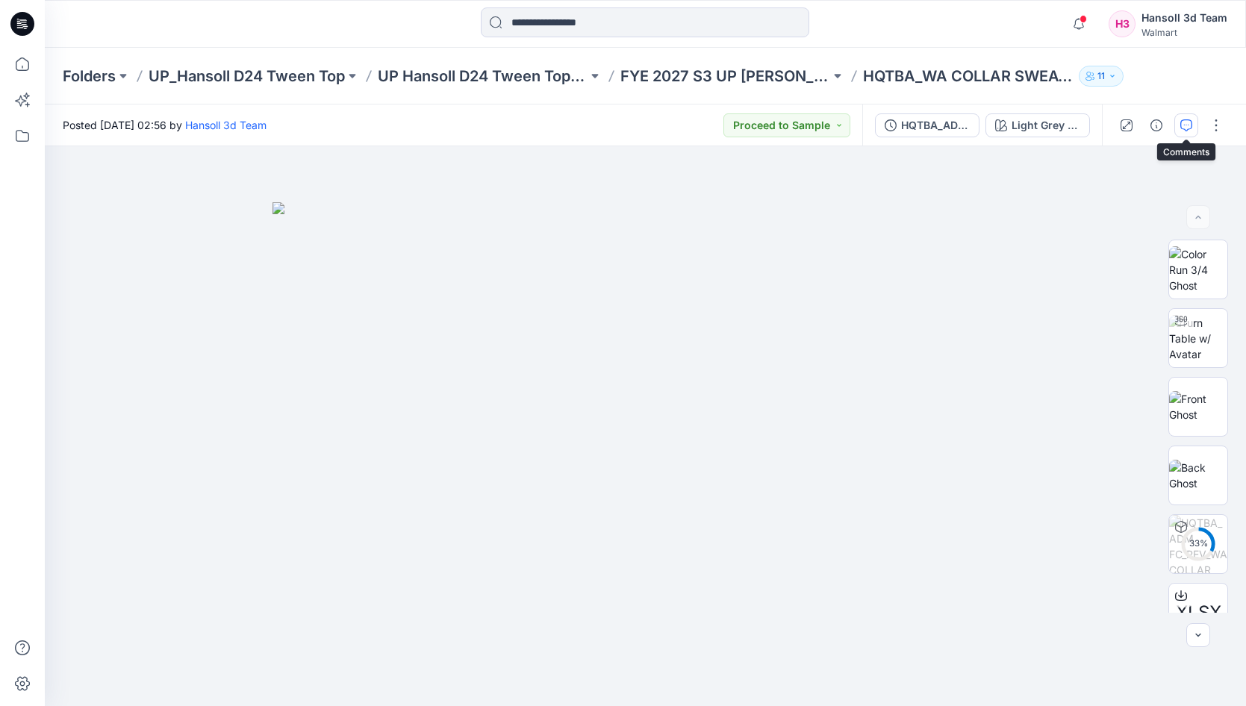
click at [1186, 122] on icon "button" at bounding box center [1186, 125] width 12 height 12
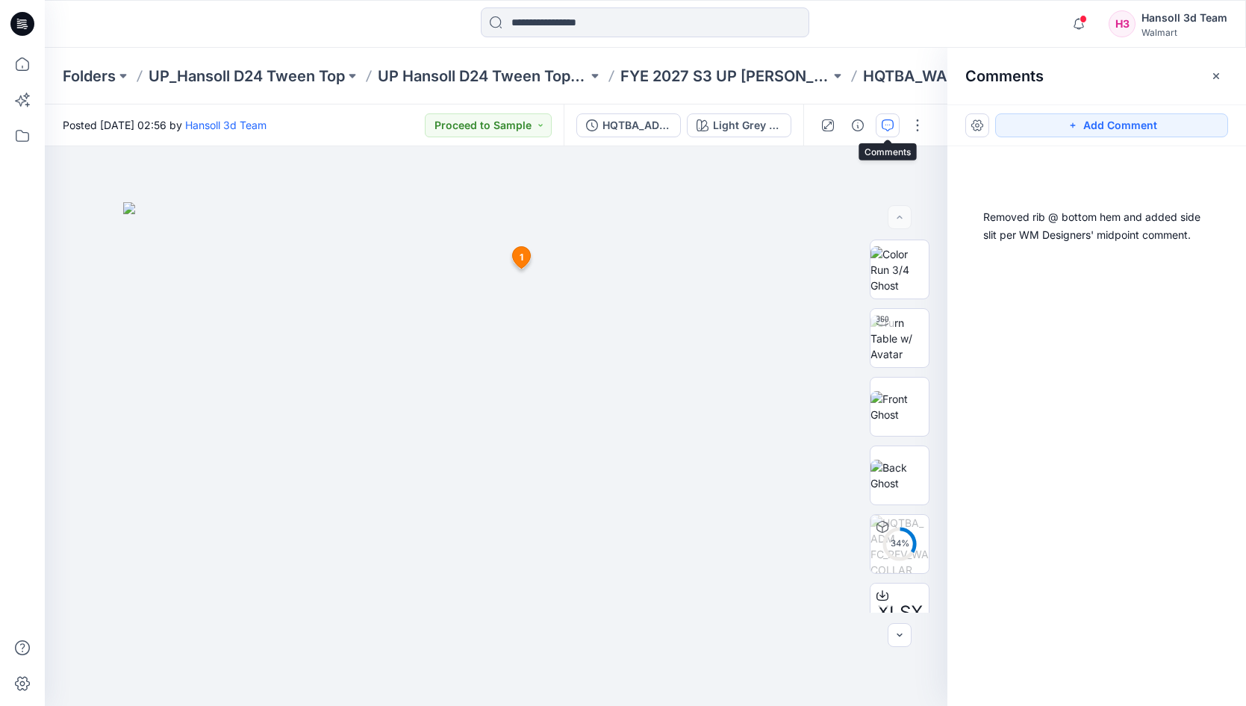
click at [1186, 122] on button "Add Comment" at bounding box center [1111, 125] width 233 height 24
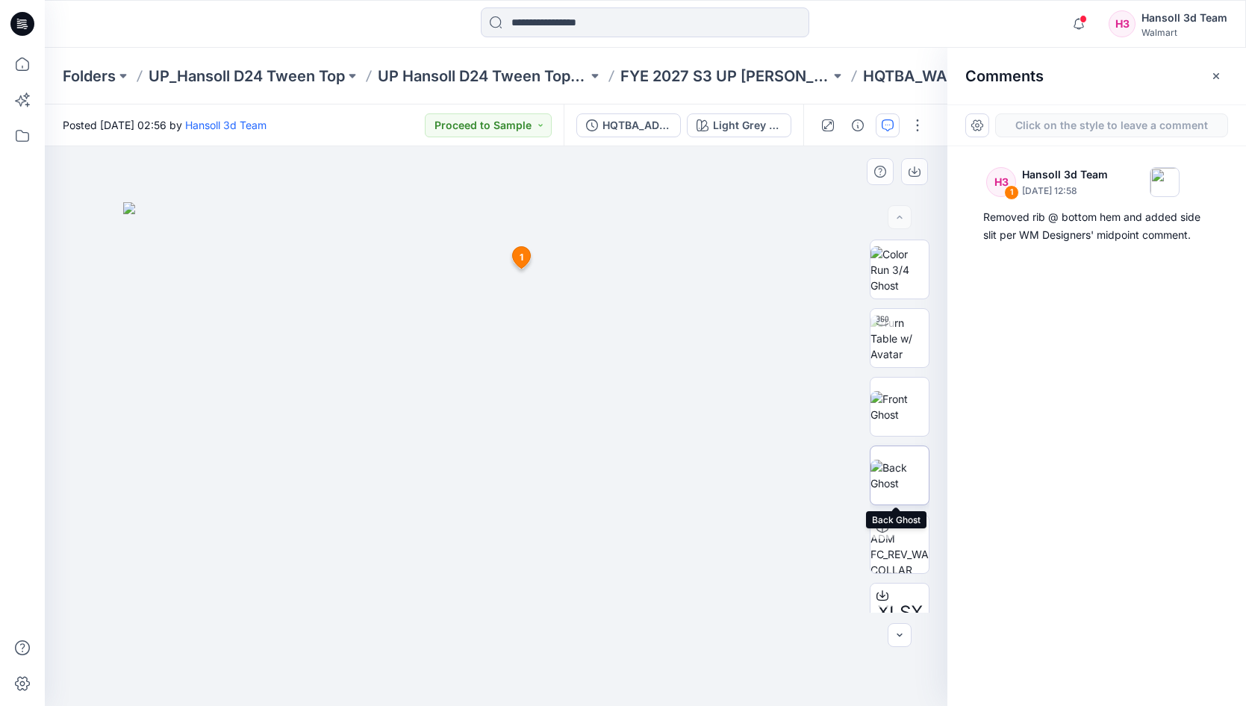
click at [893, 477] on img at bounding box center [900, 475] width 58 height 31
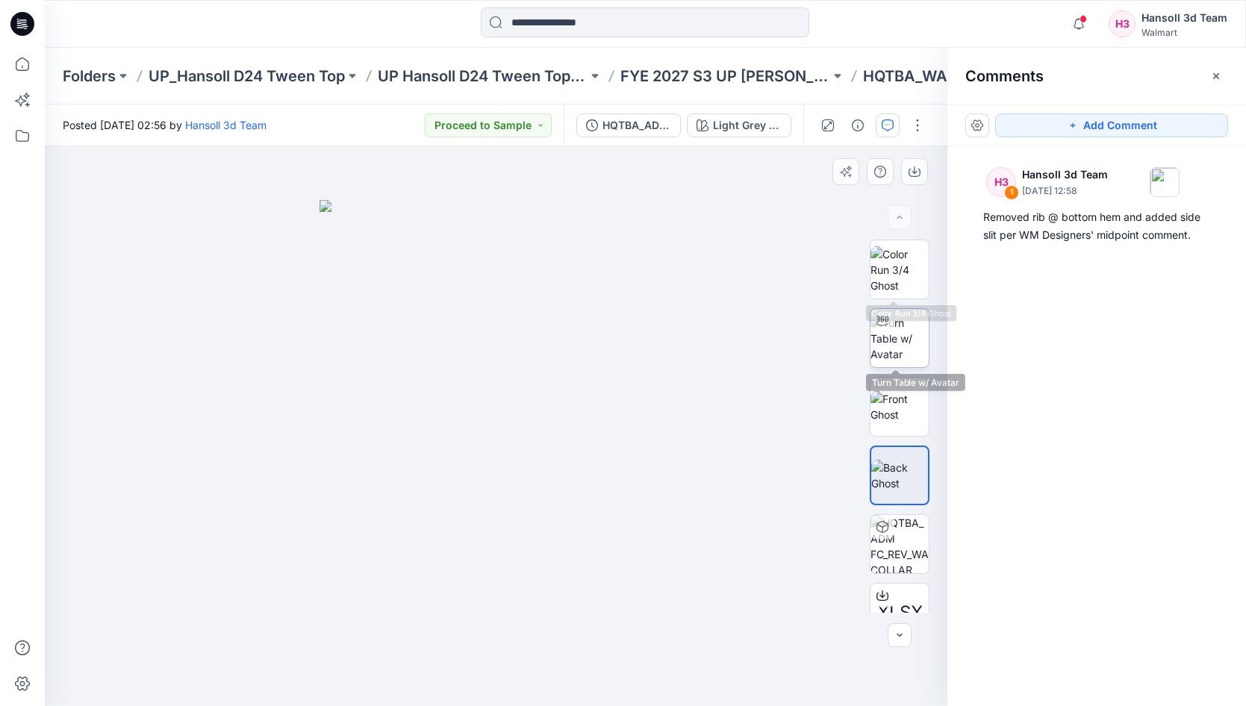
click at [891, 359] on img at bounding box center [900, 338] width 58 height 47
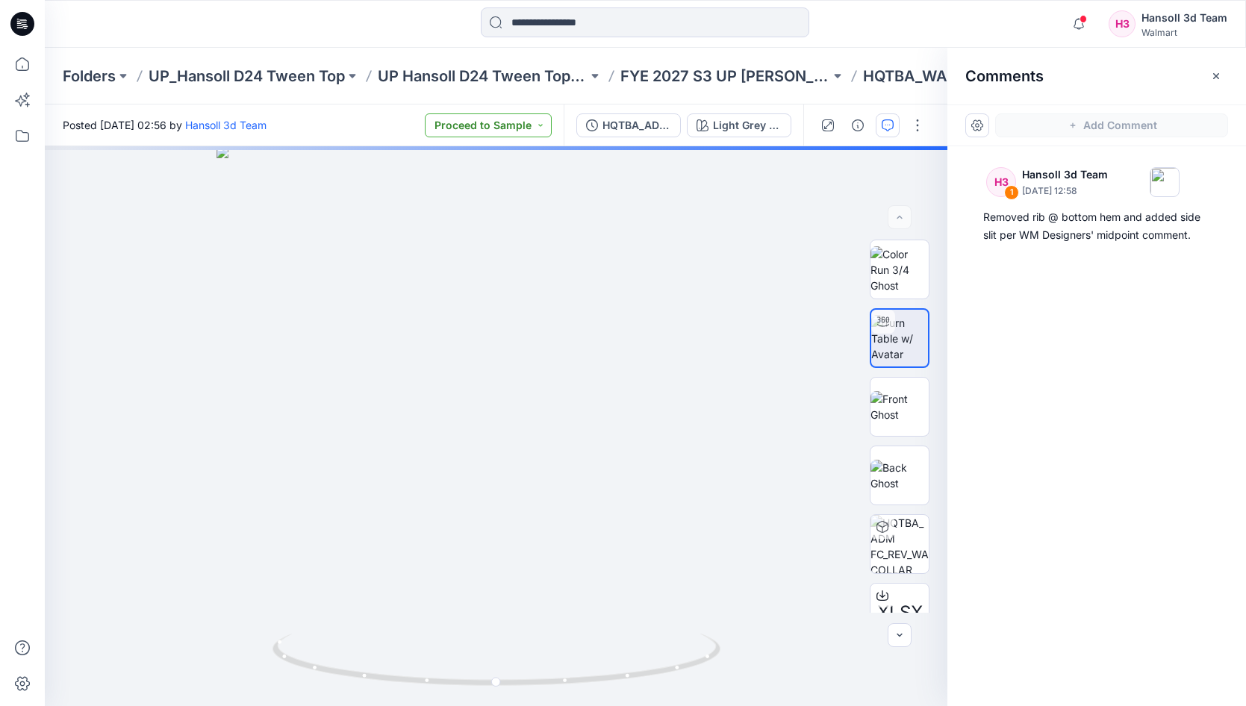
click at [541, 128] on button "Proceed to Sample" at bounding box center [488, 125] width 127 height 24
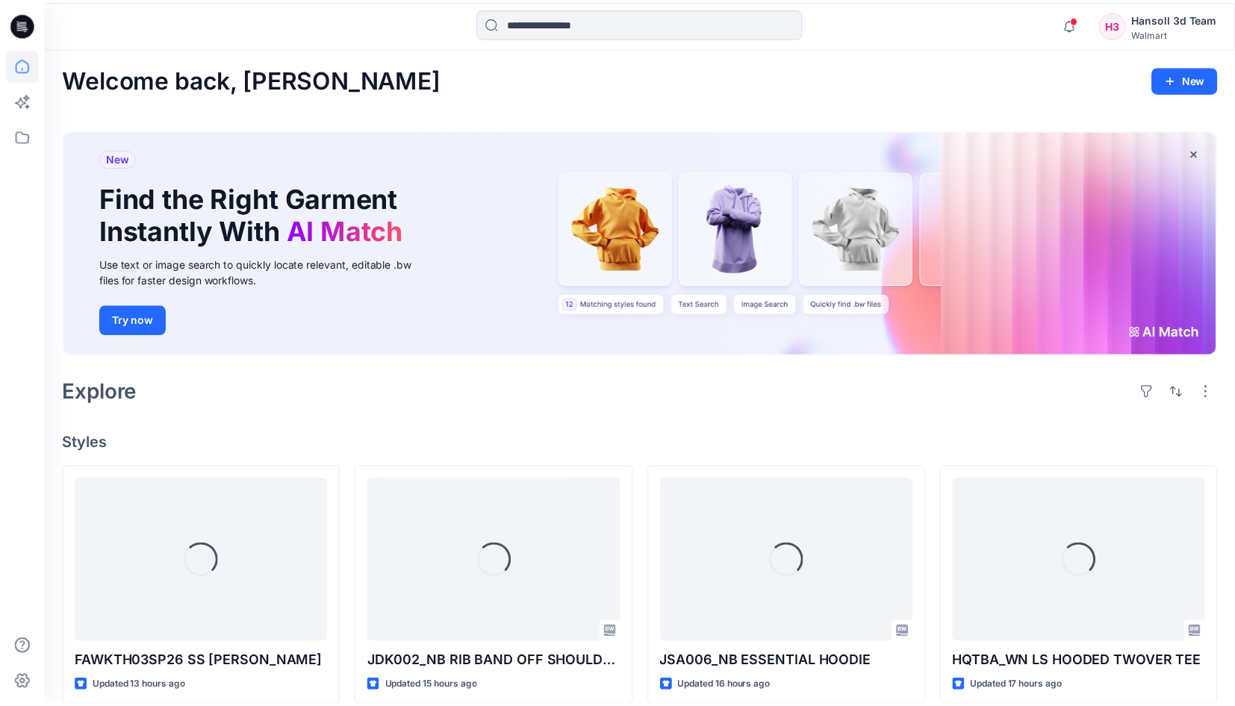
scroll to position [448, 0]
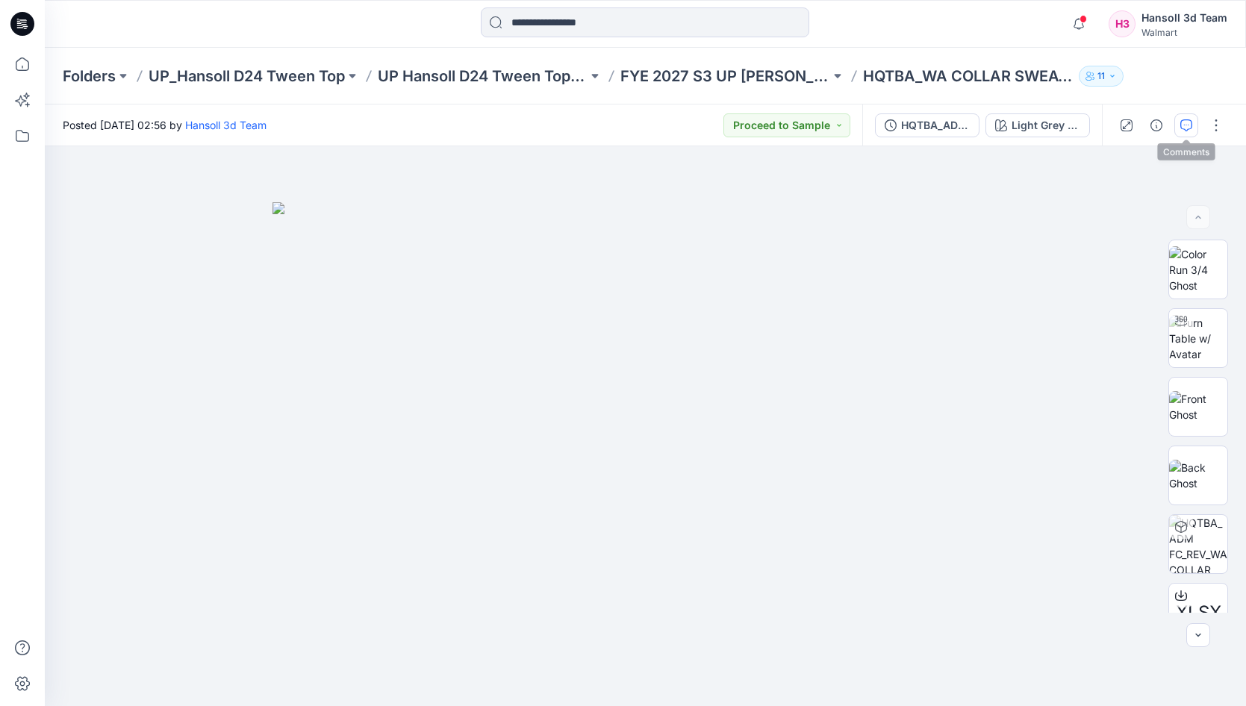
click at [1180, 125] on icon "button" at bounding box center [1186, 125] width 12 height 12
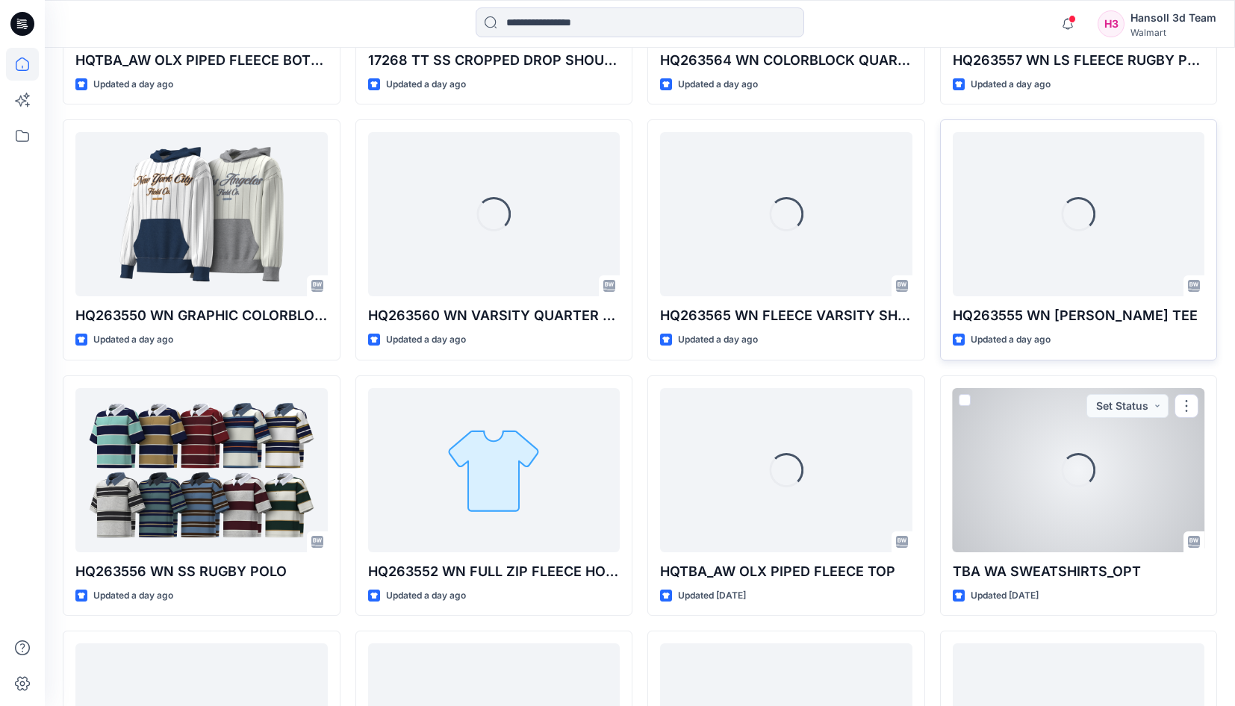
scroll to position [971, 0]
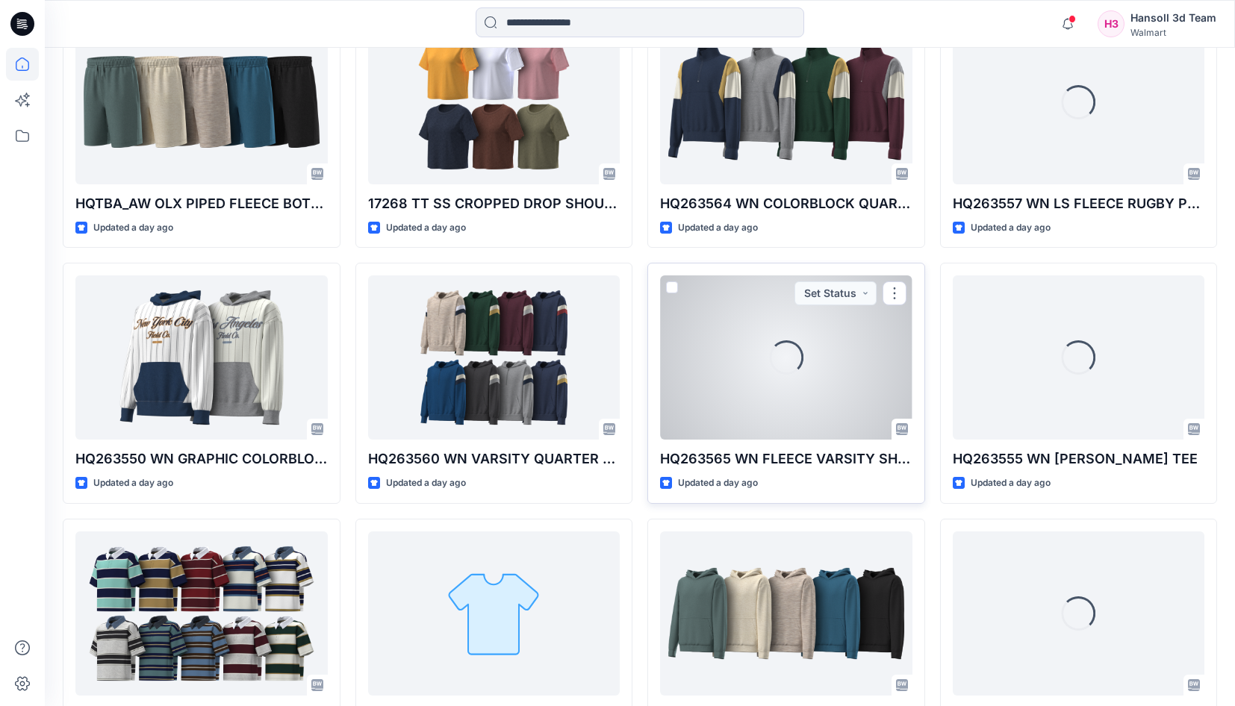
click at [787, 361] on div "Loading..." at bounding box center [786, 358] width 38 height 38
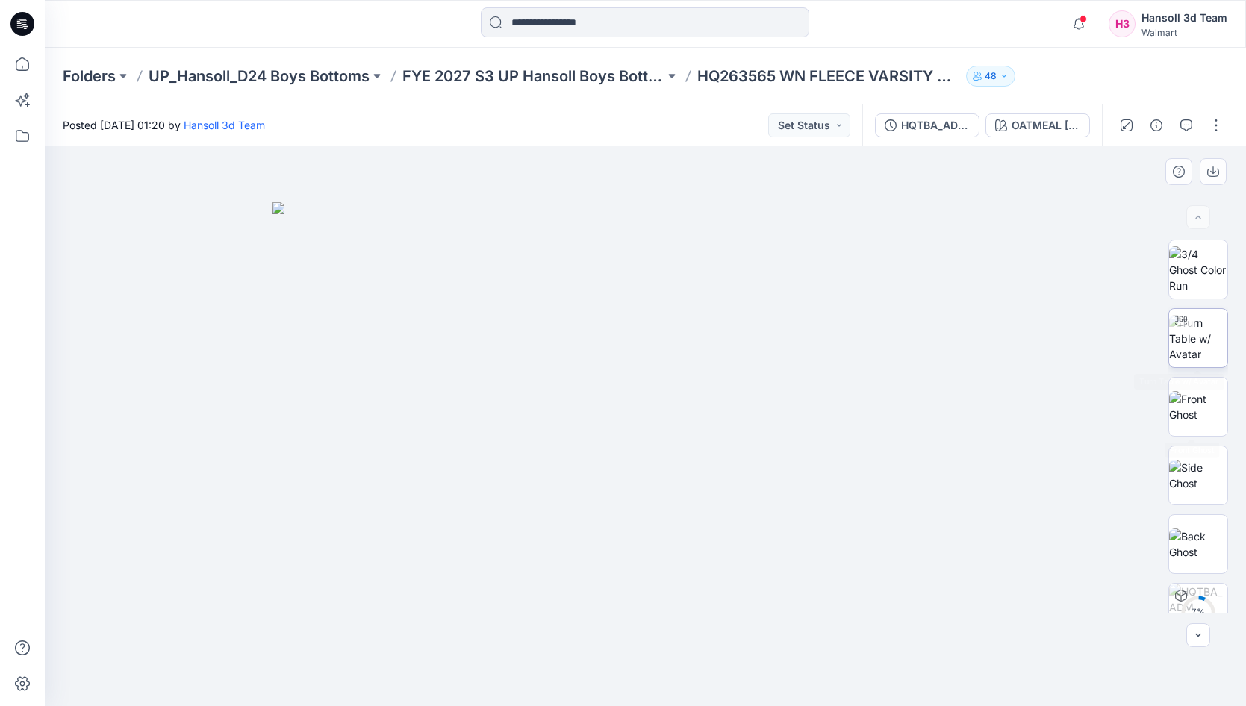
click at [1201, 332] on img at bounding box center [1198, 338] width 58 height 47
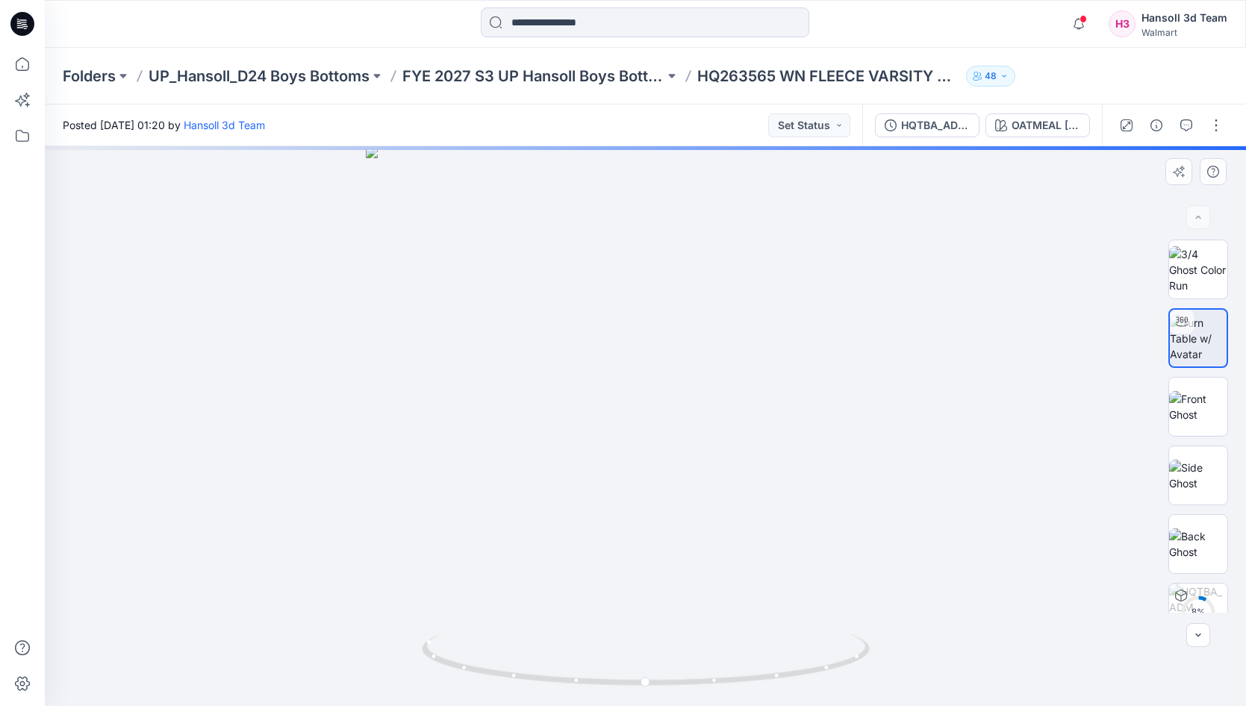
click at [895, 494] on div at bounding box center [645, 426] width 1201 height 560
drag, startPoint x: 688, startPoint y: 523, endPoint x: 690, endPoint y: 566, distance: 42.6
click at [688, 525] on div at bounding box center [645, 426] width 1201 height 560
drag, startPoint x: 723, startPoint y: 666, endPoint x: 776, endPoint y: 635, distance: 61.6
click at [776, 635] on icon at bounding box center [648, 662] width 452 height 56
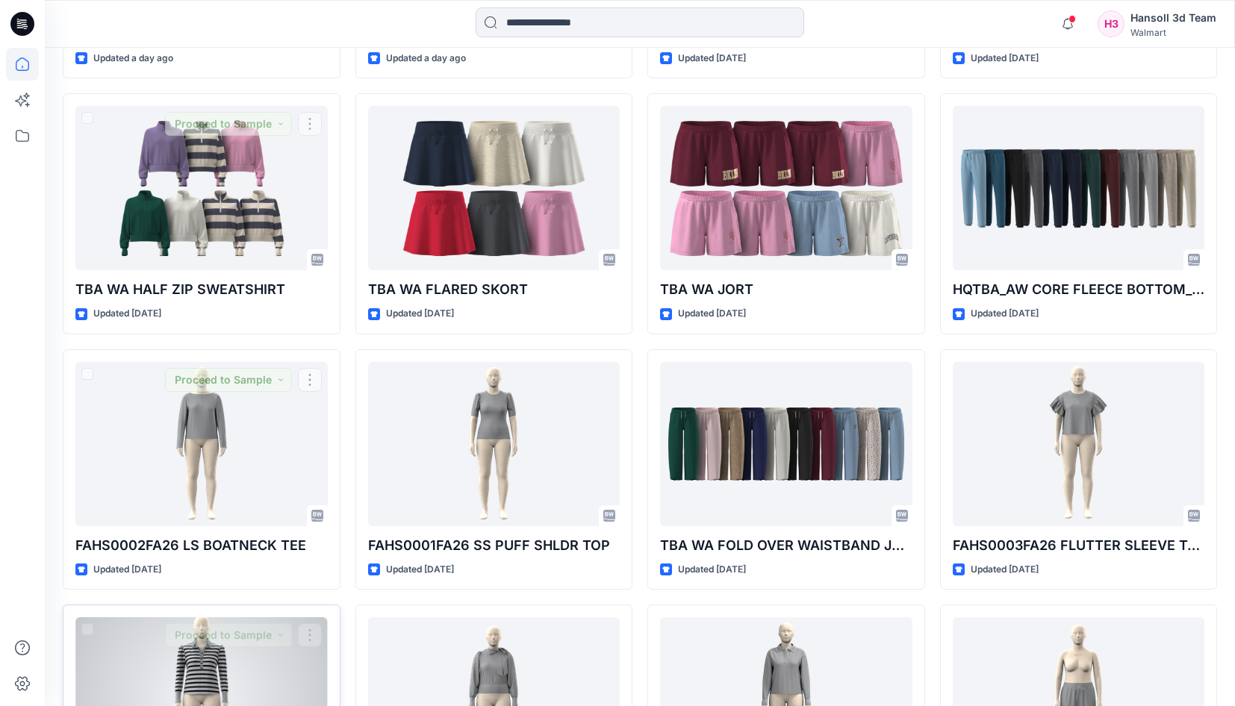
scroll to position [1866, 0]
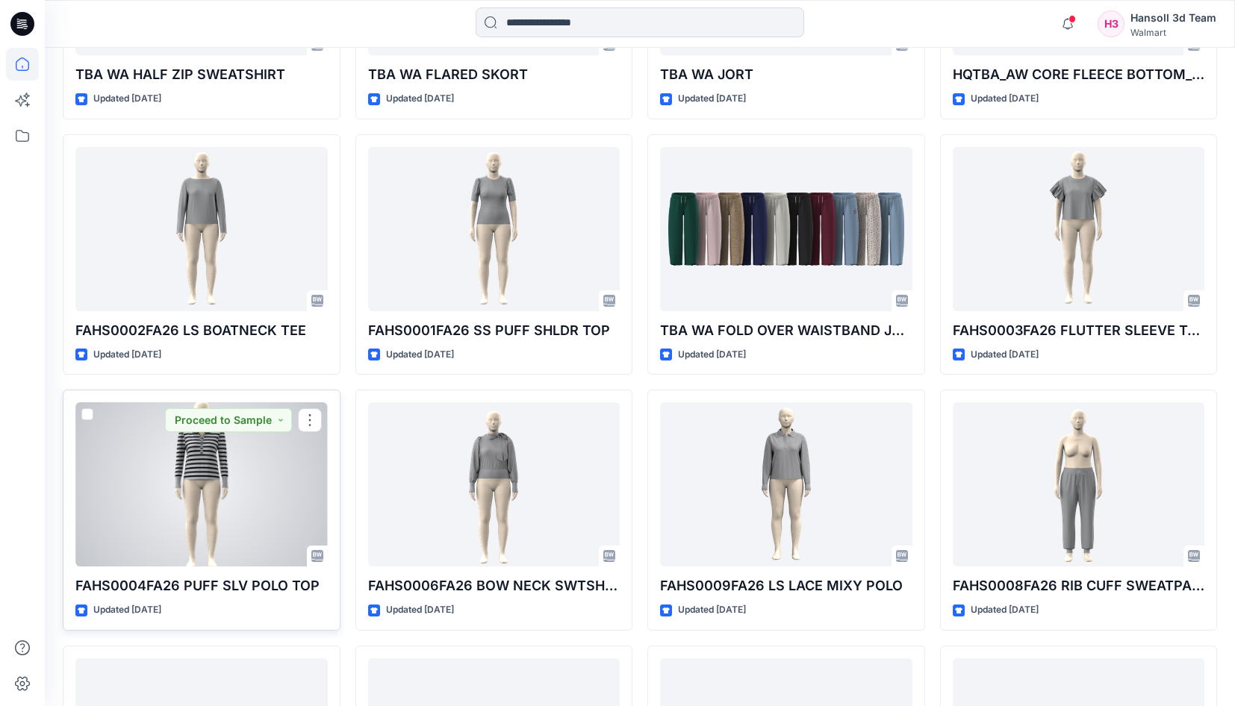
click at [233, 491] on div at bounding box center [201, 484] width 252 height 164
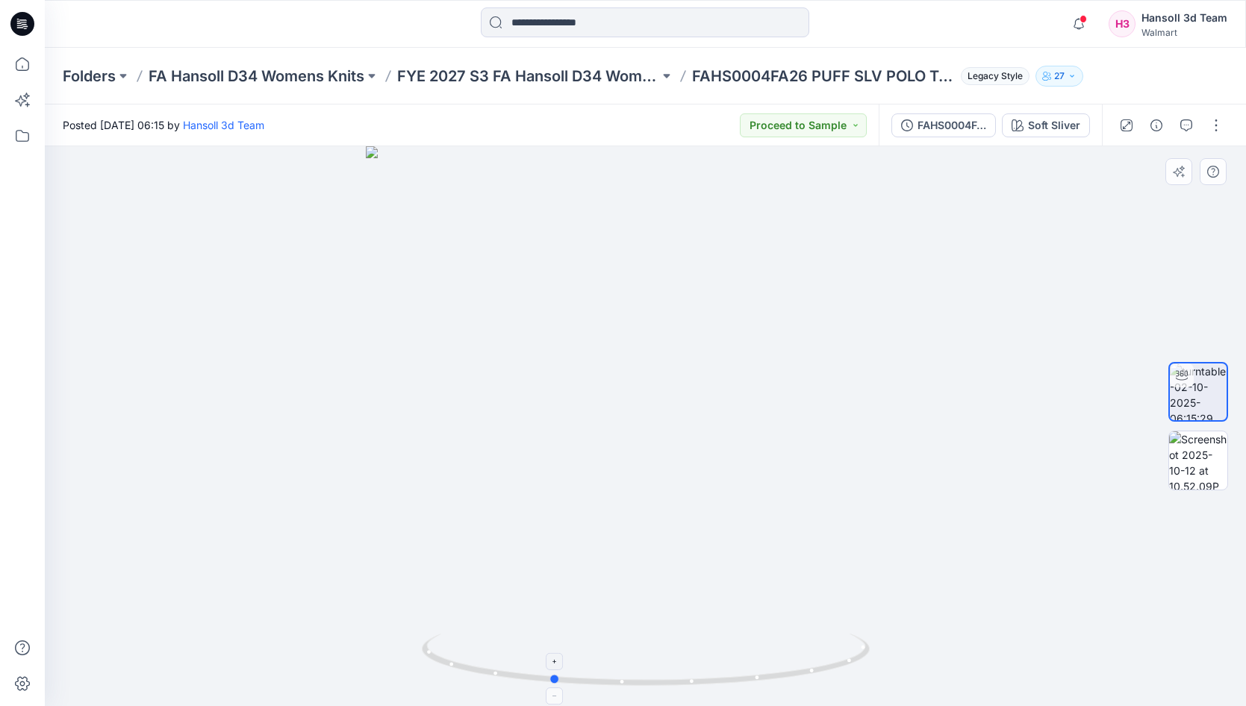
drag, startPoint x: 846, startPoint y: 618, endPoint x: 759, endPoint y: 634, distance: 88.7
click at [758, 634] on div at bounding box center [645, 426] width 1201 height 560
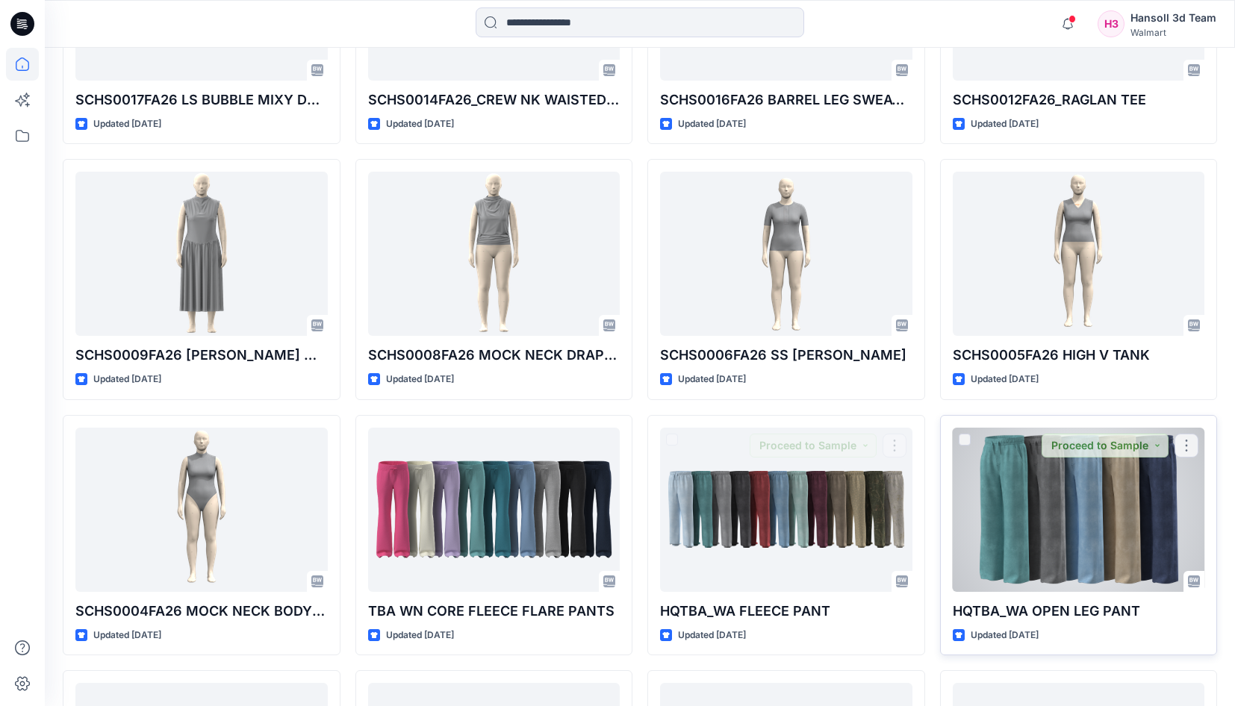
scroll to position [3061, 0]
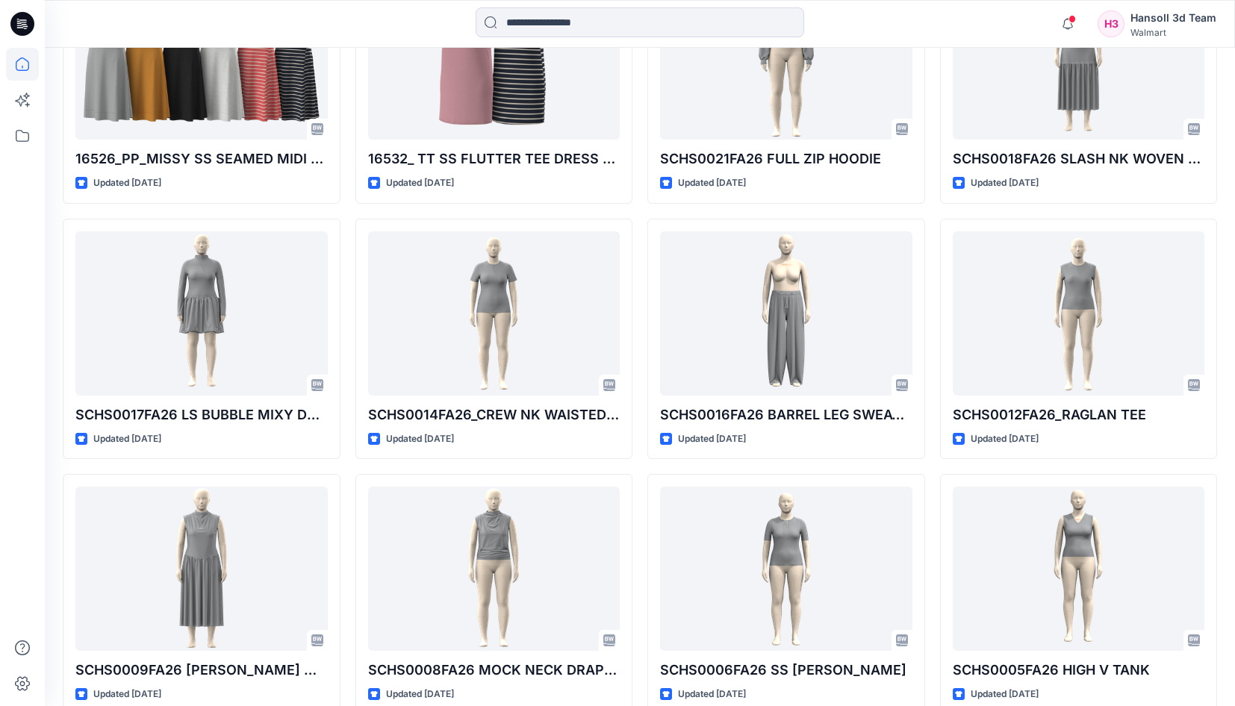
drag, startPoint x: 1233, startPoint y: 506, endPoint x: 1248, endPoint y: 547, distance: 43.0
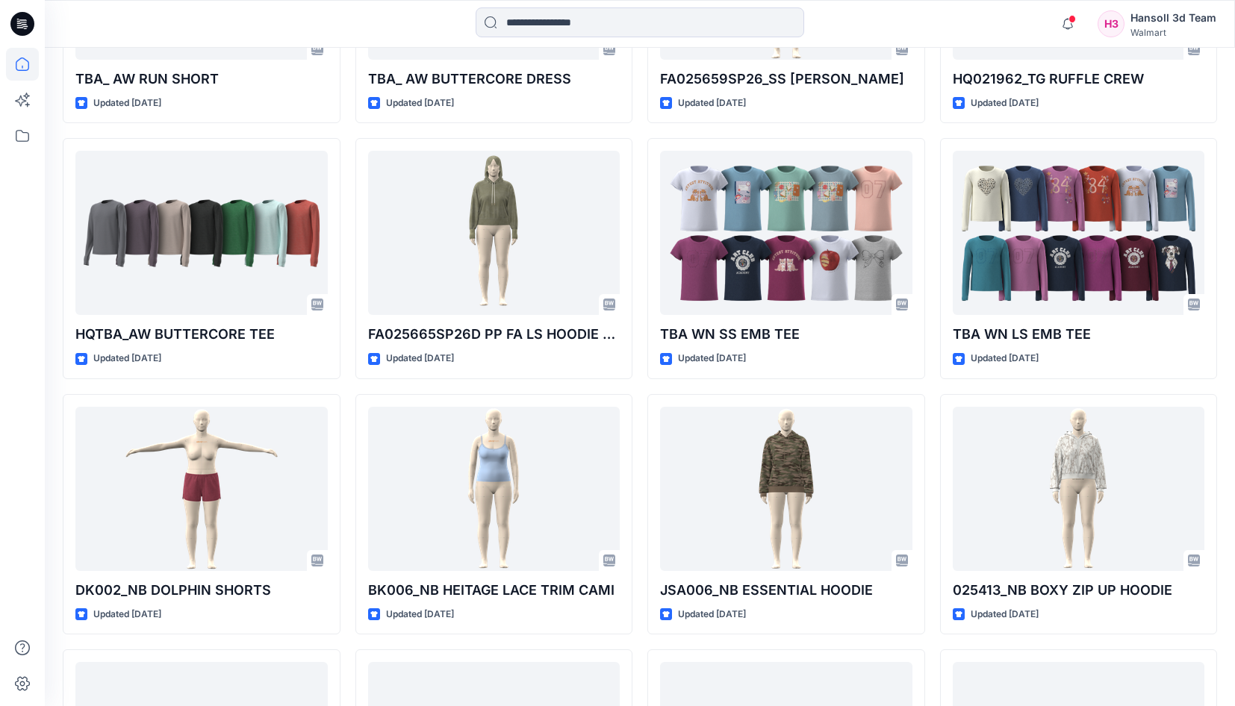
scroll to position [5187, 0]
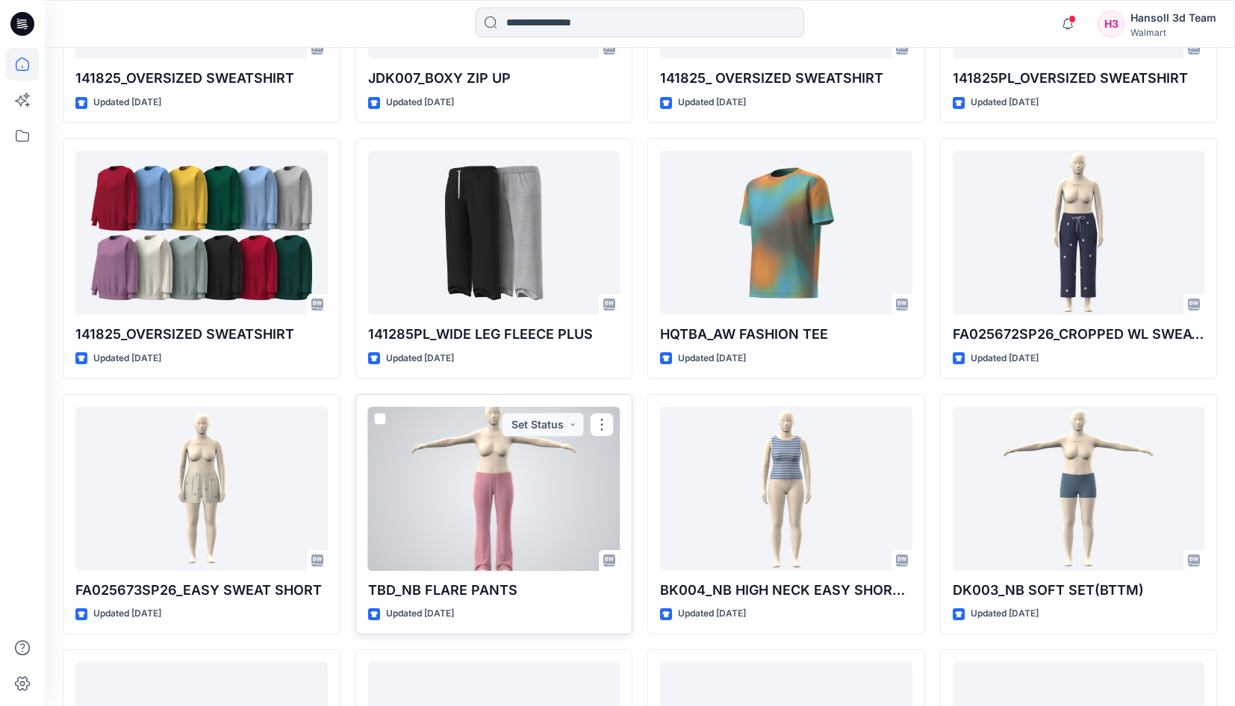
click at [493, 532] on div at bounding box center [494, 489] width 252 height 164
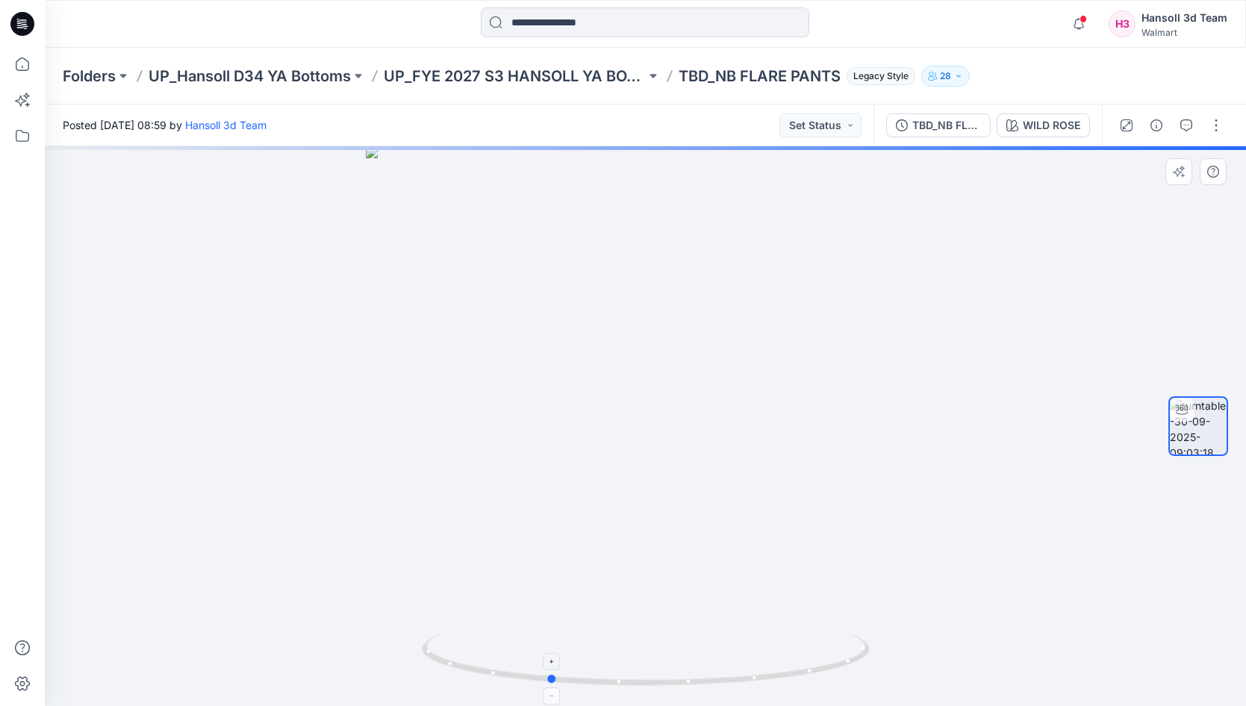
drag, startPoint x: 820, startPoint y: 635, endPoint x: 723, endPoint y: 637, distance: 97.1
click at [723, 637] on icon at bounding box center [648, 662] width 452 height 56
